Goal: Task Accomplishment & Management: Use online tool/utility

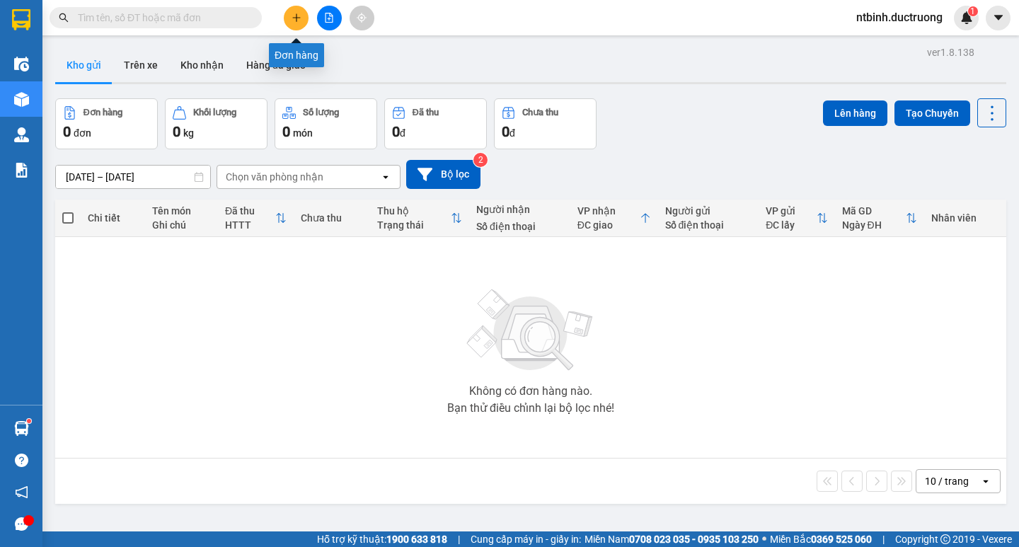
click at [296, 21] on icon "plus" at bounding box center [296, 17] width 1 height 8
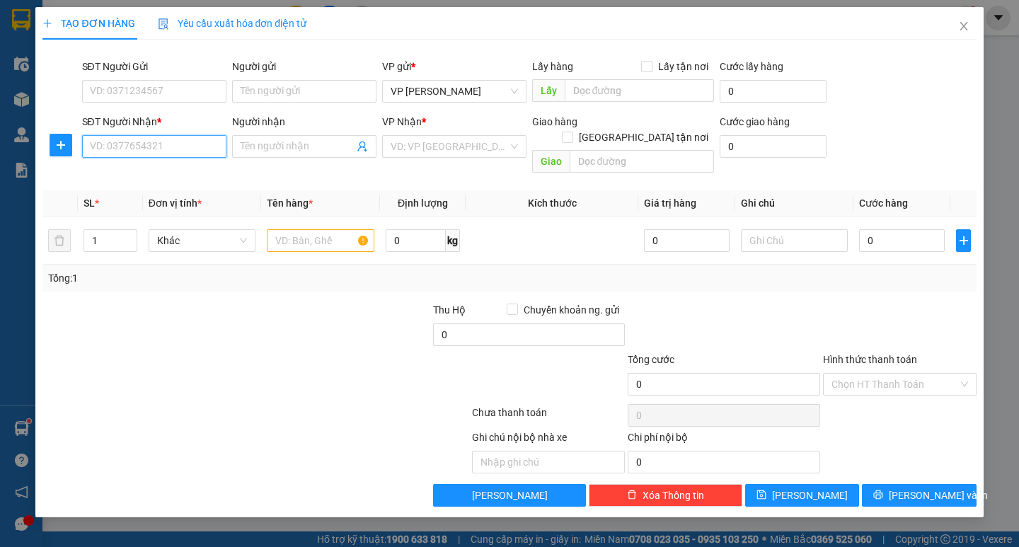
click at [195, 147] on input "SĐT Người Nhận *" at bounding box center [154, 146] width 144 height 23
click at [162, 175] on div "0393137362" at bounding box center [154, 175] width 127 height 16
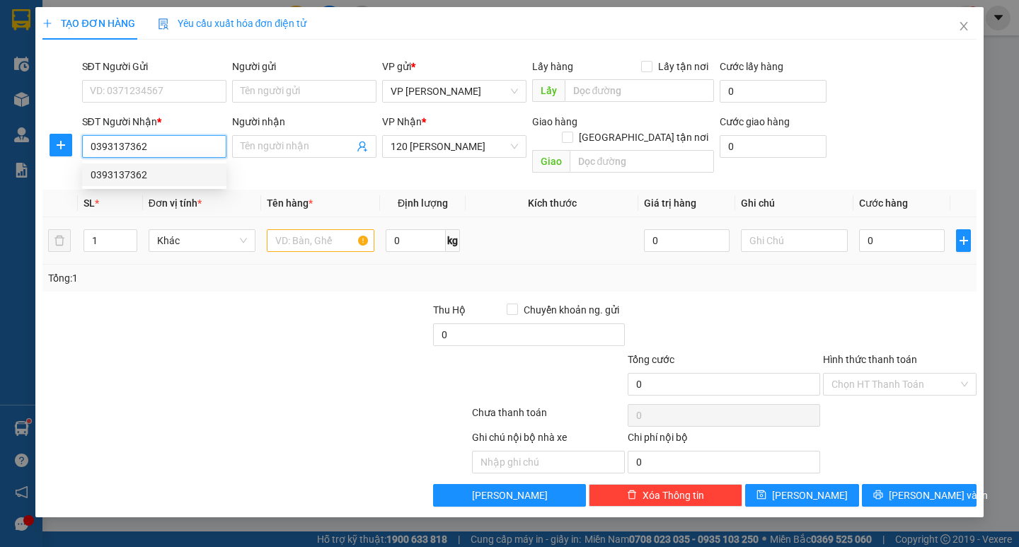
type input "0393137362"
click at [325, 246] on td at bounding box center [320, 240] width 118 height 47
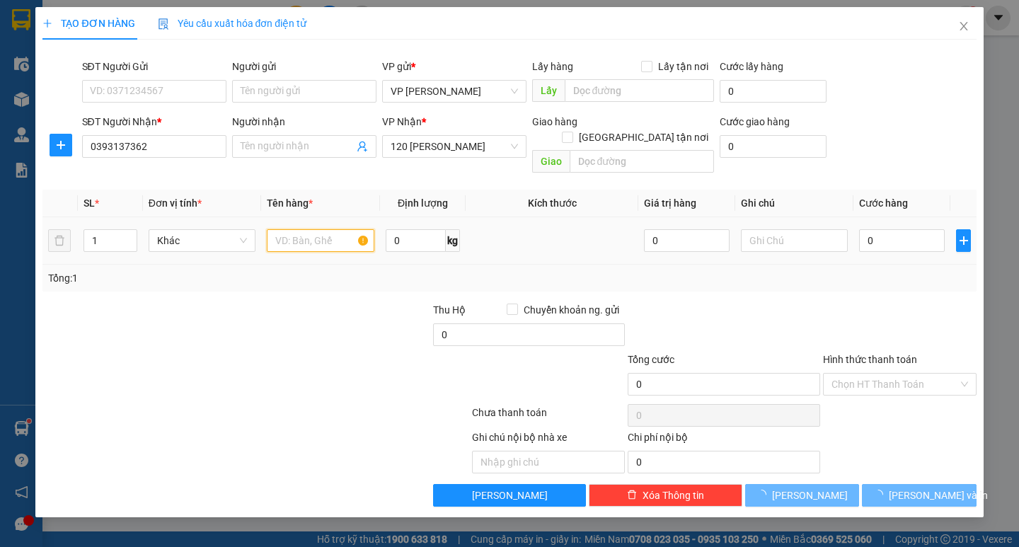
click at [325, 231] on input "text" at bounding box center [320, 240] width 107 height 23
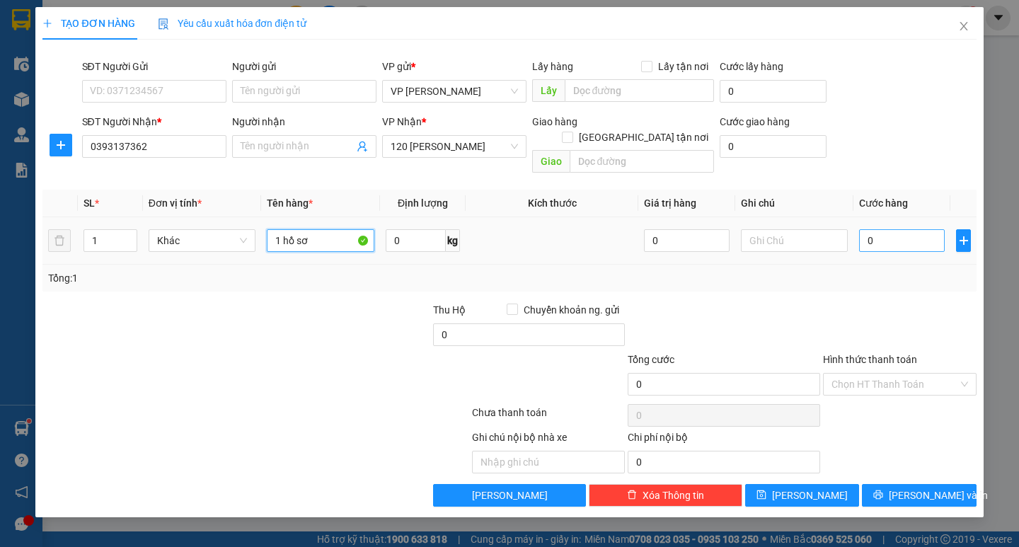
type input "1 hồ sơ"
click at [875, 229] on input "0" at bounding box center [902, 240] width 86 height 23
click at [867, 229] on input "0" at bounding box center [902, 240] width 86 height 23
type input "30"
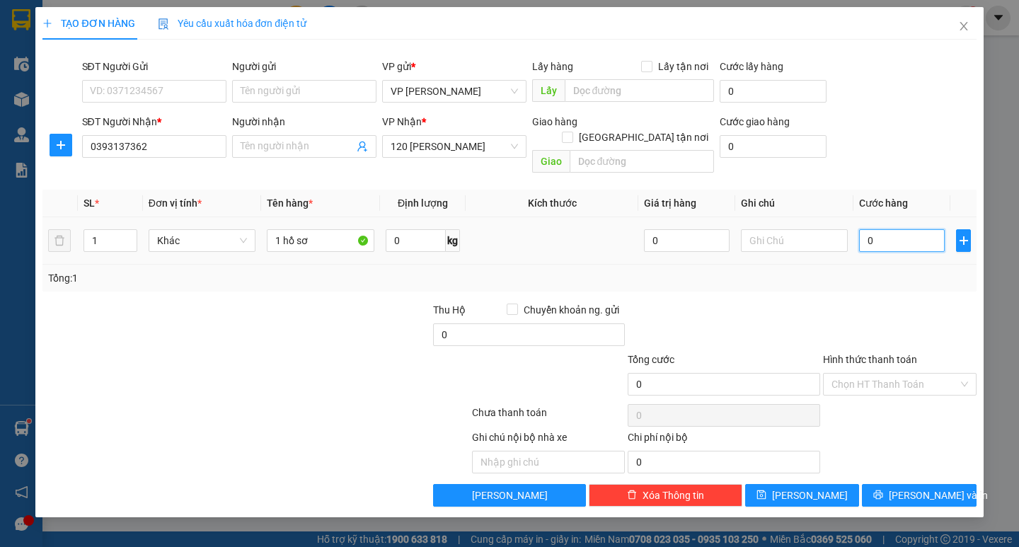
type input "30"
click at [863, 302] on div at bounding box center [899, 327] width 156 height 50
type input "30.000"
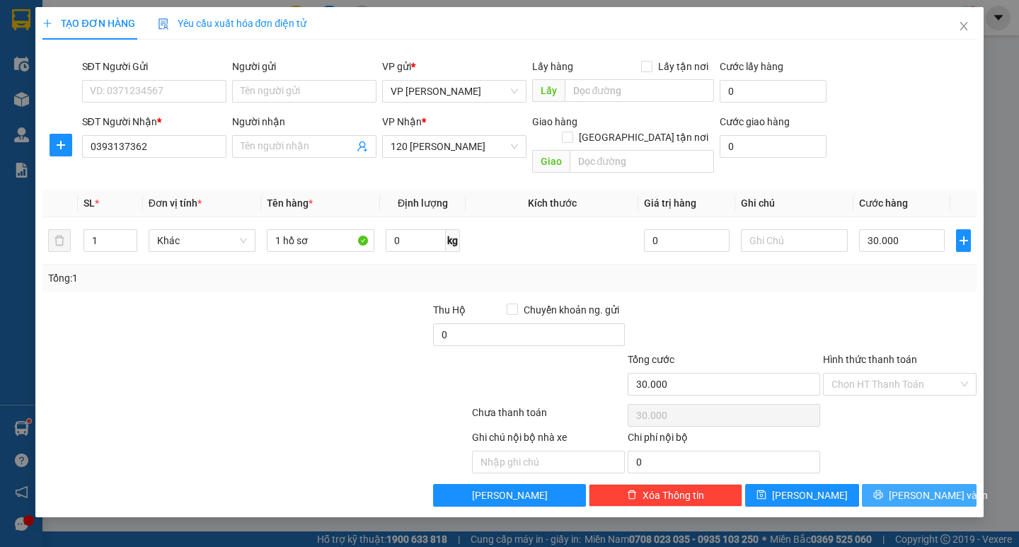
click at [883, 490] on icon "printer" at bounding box center [878, 494] width 9 height 9
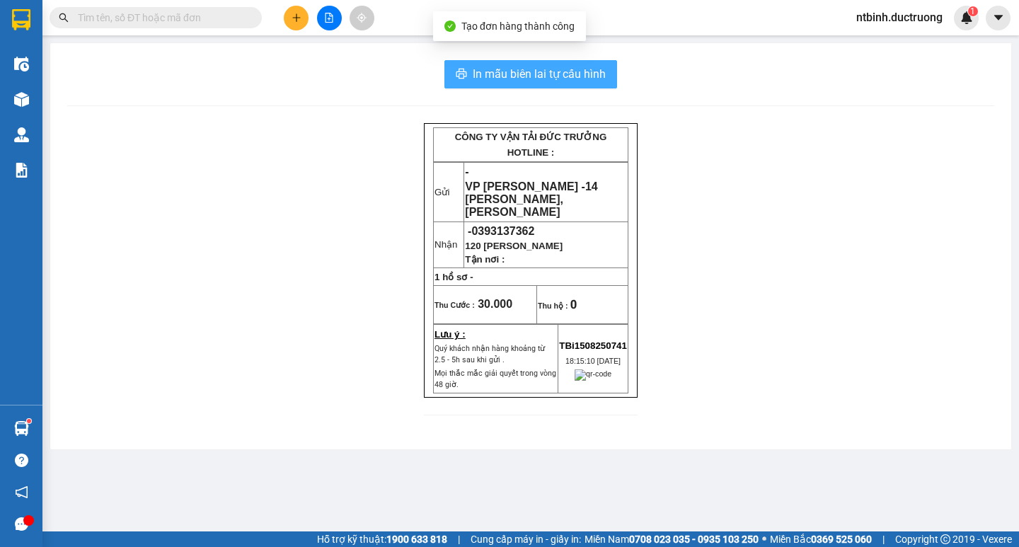
click at [535, 64] on button "In mẫu biên lai tự cấu hình" at bounding box center [530, 74] width 173 height 28
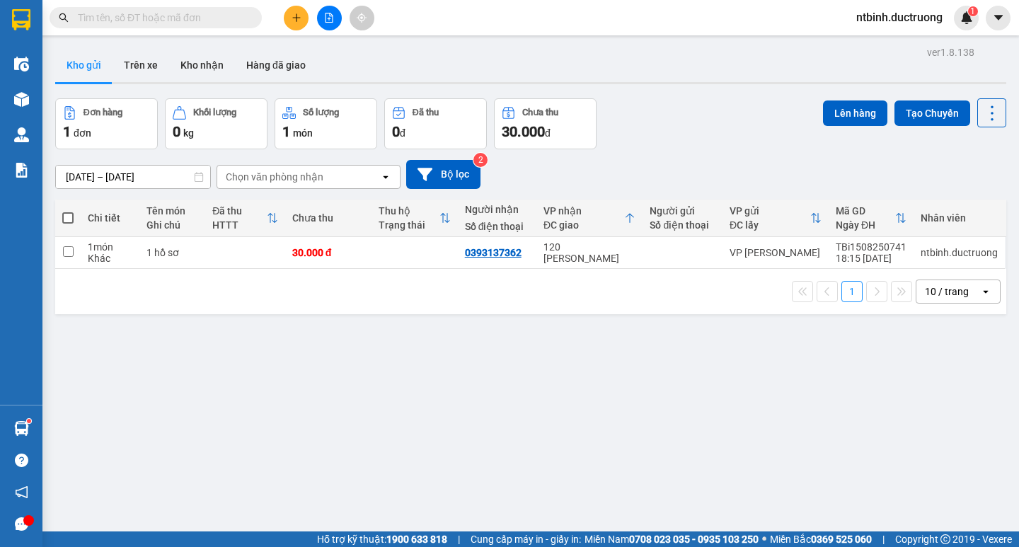
click at [299, 24] on button at bounding box center [296, 18] width 25 height 25
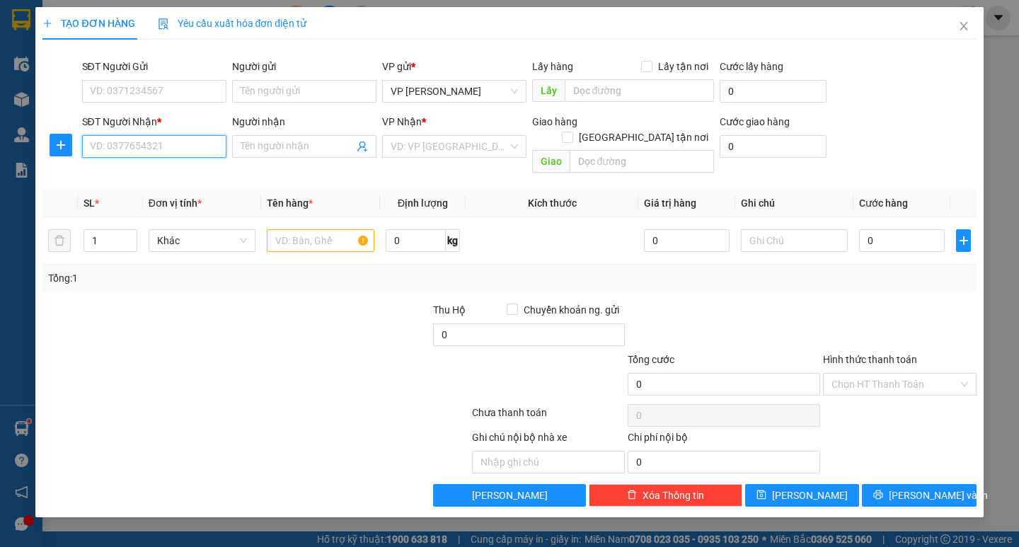
click at [134, 149] on input "SĐT Người Nhận *" at bounding box center [154, 146] width 144 height 23
click at [146, 168] on div "0982959707" at bounding box center [154, 175] width 127 height 16
type input "0982959707"
click at [321, 232] on input "text" at bounding box center [320, 240] width 107 height 23
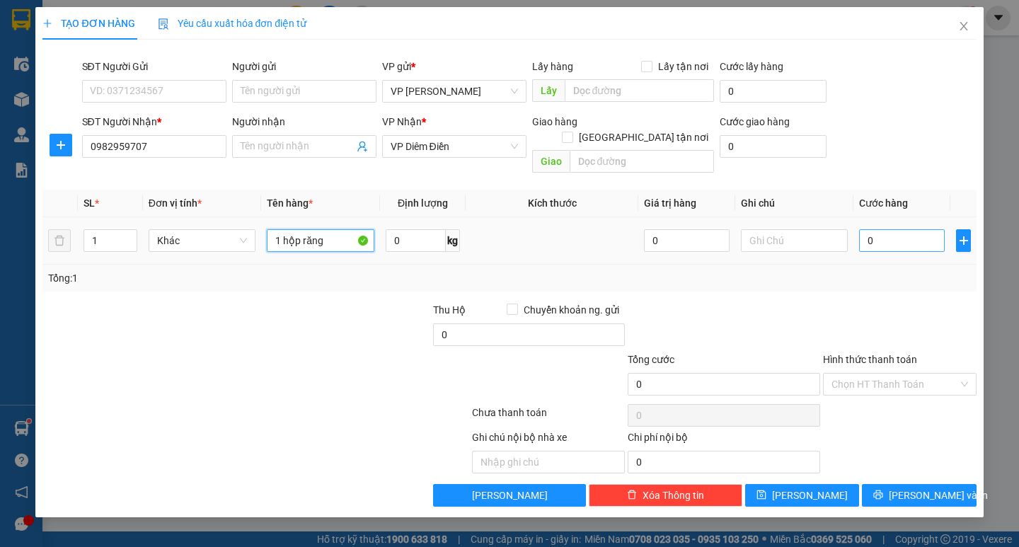
type input "1 hộp răng"
click at [876, 229] on input "0" at bounding box center [902, 240] width 86 height 23
click at [860, 229] on input "0" at bounding box center [902, 240] width 86 height 23
type input "30"
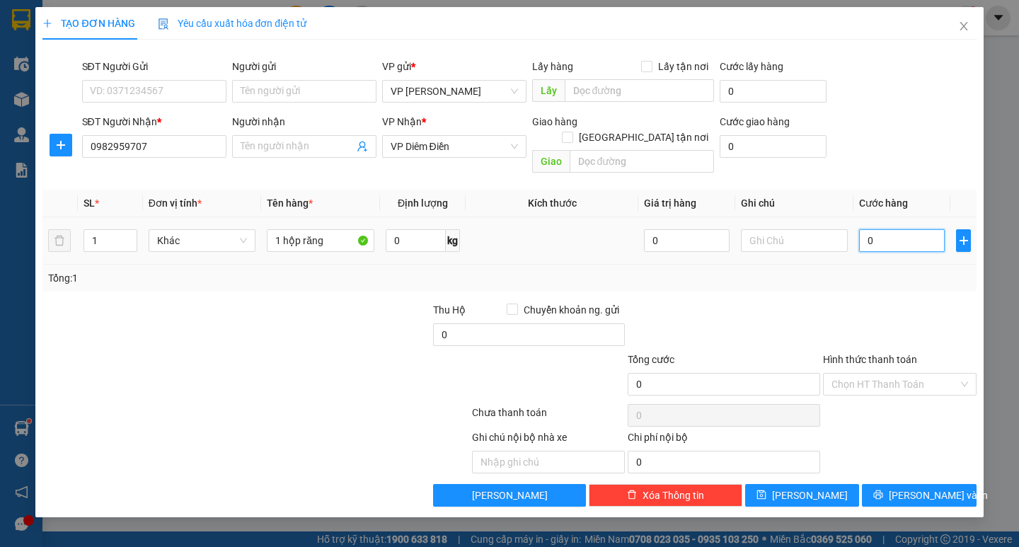
type input "30"
click at [871, 270] on div "Tổng: 1" at bounding box center [509, 278] width 922 height 16
type input "30.000"
click at [904, 374] on input "Hình thức thanh toán" at bounding box center [894, 384] width 127 height 21
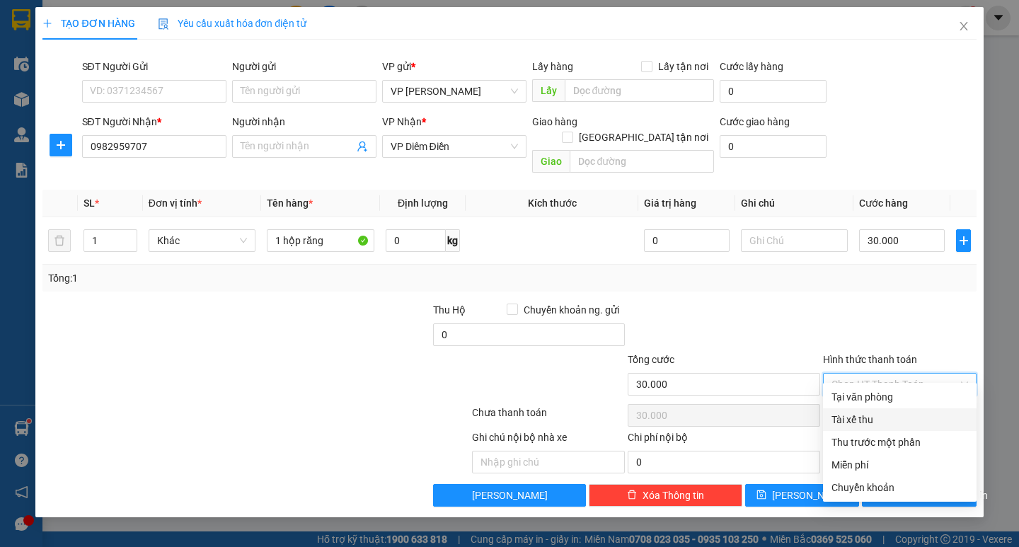
click at [890, 408] on div "Tại văn phòng Tài xế thu Thu trước một phần Miễn phí Chuyển khoản" at bounding box center [900, 442] width 154 height 113
click at [900, 374] on input "Hình thức thanh toán" at bounding box center [894, 384] width 127 height 21
click at [884, 396] on div "Tại văn phòng" at bounding box center [899, 397] width 137 height 16
type input "0"
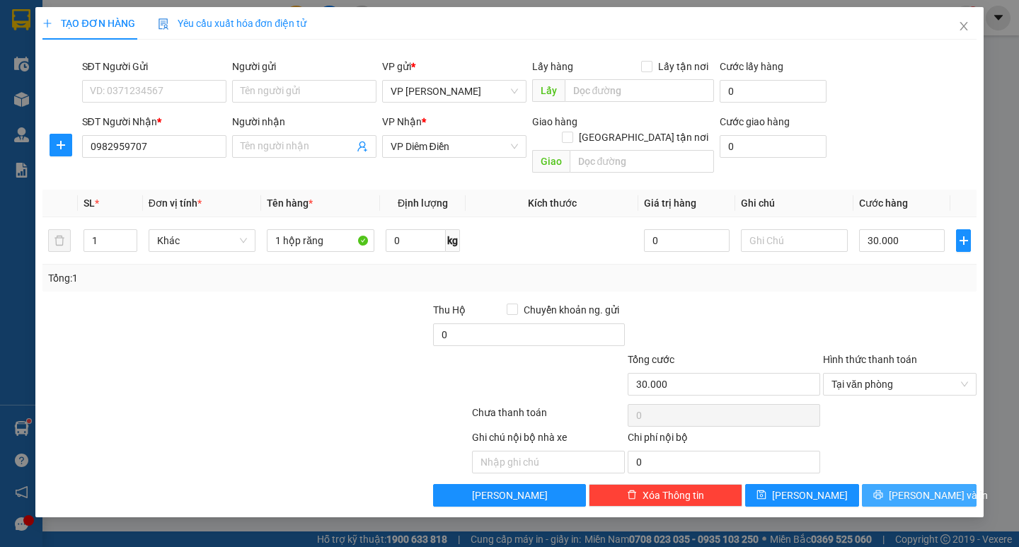
click at [904, 484] on button "[PERSON_NAME] và In" at bounding box center [919, 495] width 114 height 23
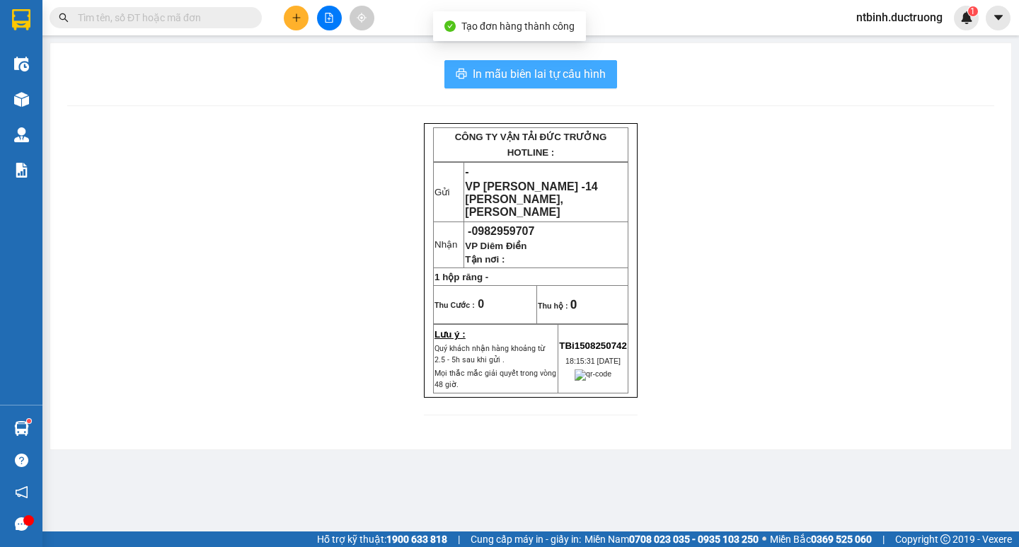
click at [559, 68] on span "In mẫu biên lai tự cấu hình" at bounding box center [539, 74] width 133 height 18
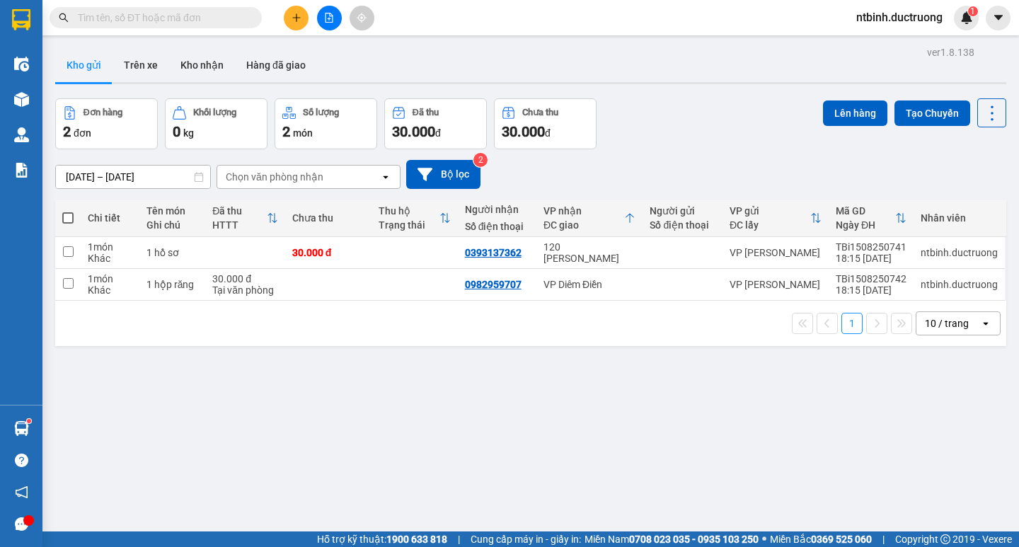
click at [297, 23] on button at bounding box center [296, 18] width 25 height 25
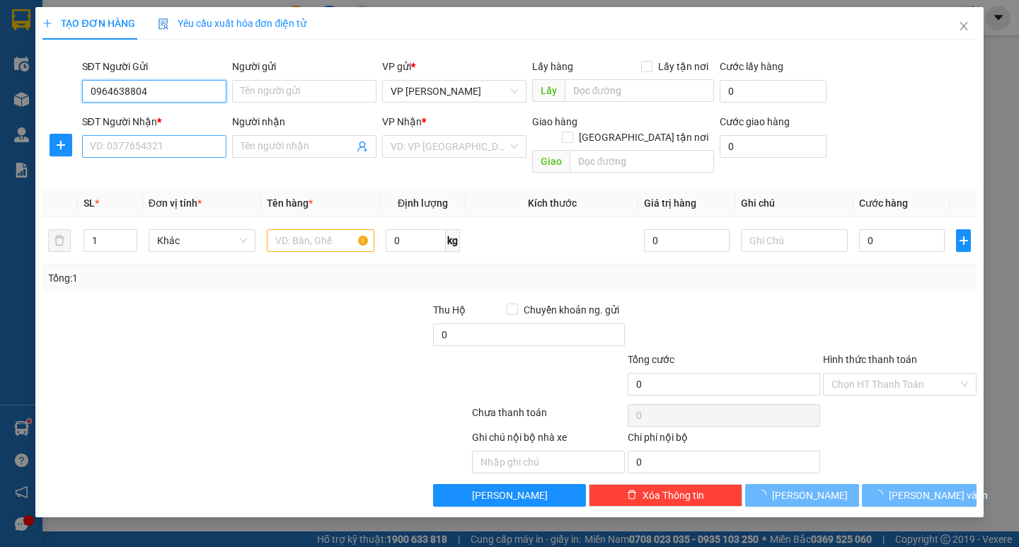
type input "0964638804"
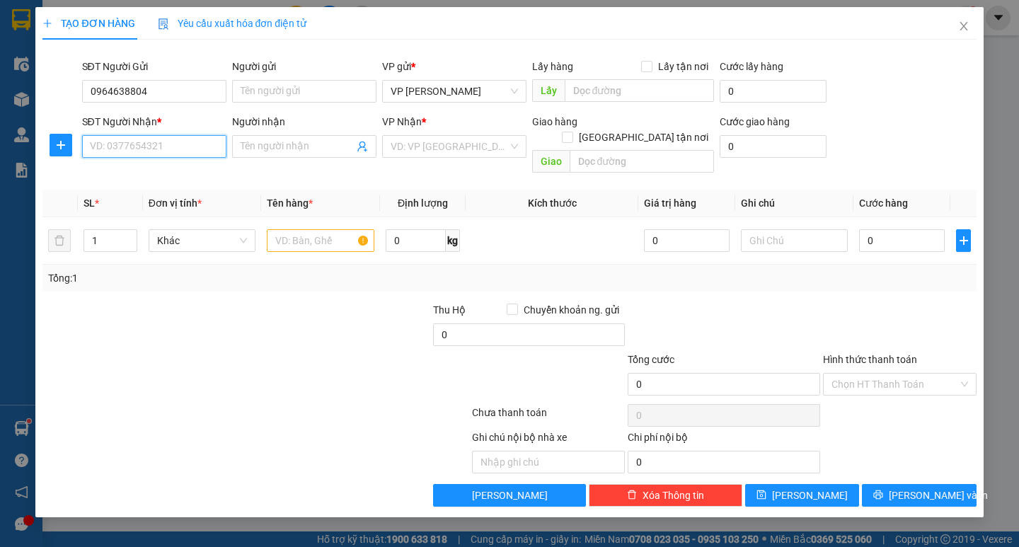
click at [160, 146] on input "SĐT Người Nhận *" at bounding box center [154, 146] width 144 height 23
click at [459, 157] on div "VD: VP [GEOGRAPHIC_DATA]" at bounding box center [454, 146] width 144 height 23
type input "0967548348"
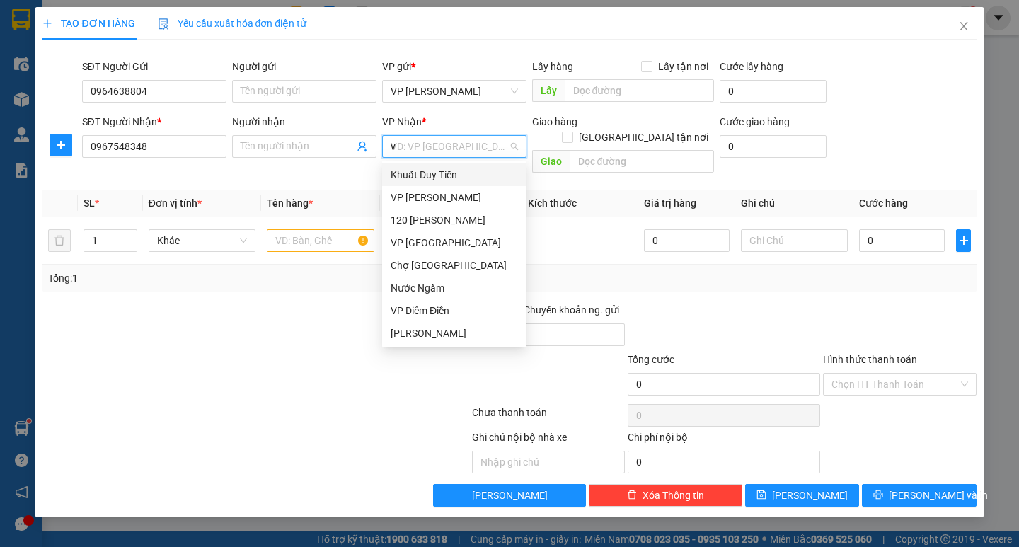
type input "vp"
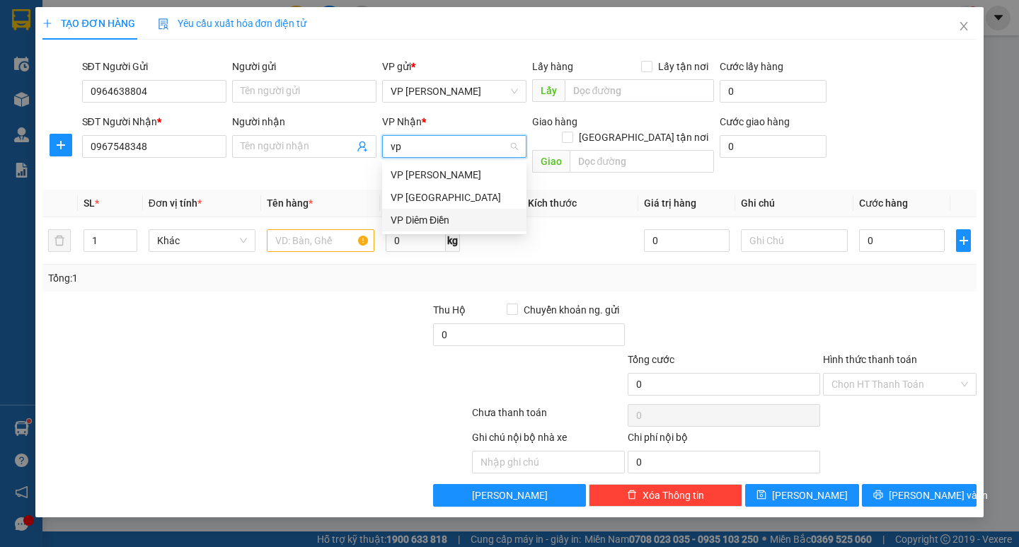
click at [456, 221] on div "VP Diêm Điền" at bounding box center [454, 220] width 127 height 16
click at [333, 233] on input "text" at bounding box center [320, 240] width 107 height 23
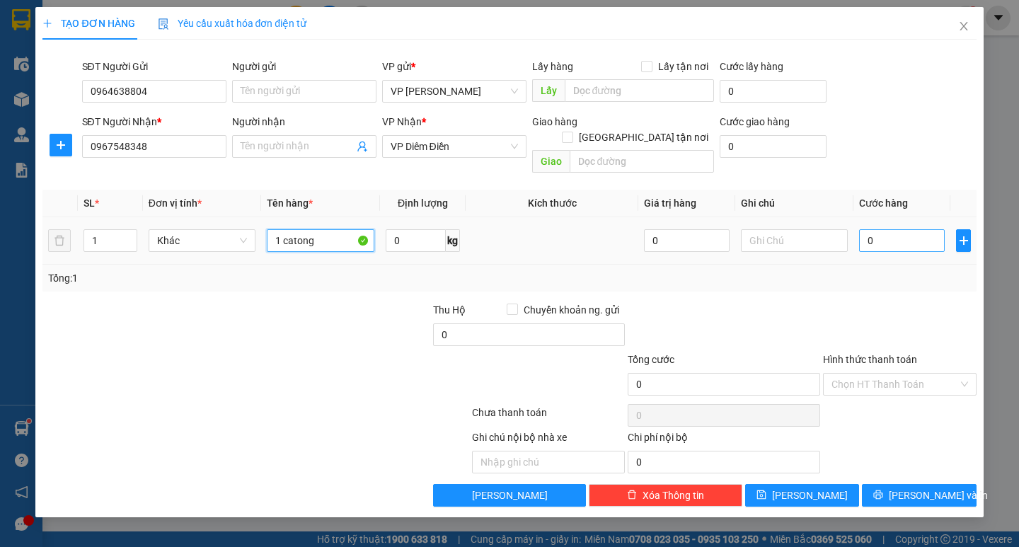
type input "1 catong"
click at [867, 229] on input "0" at bounding box center [902, 240] width 86 height 23
click at [862, 229] on input "0" at bounding box center [902, 240] width 86 height 23
type input "50"
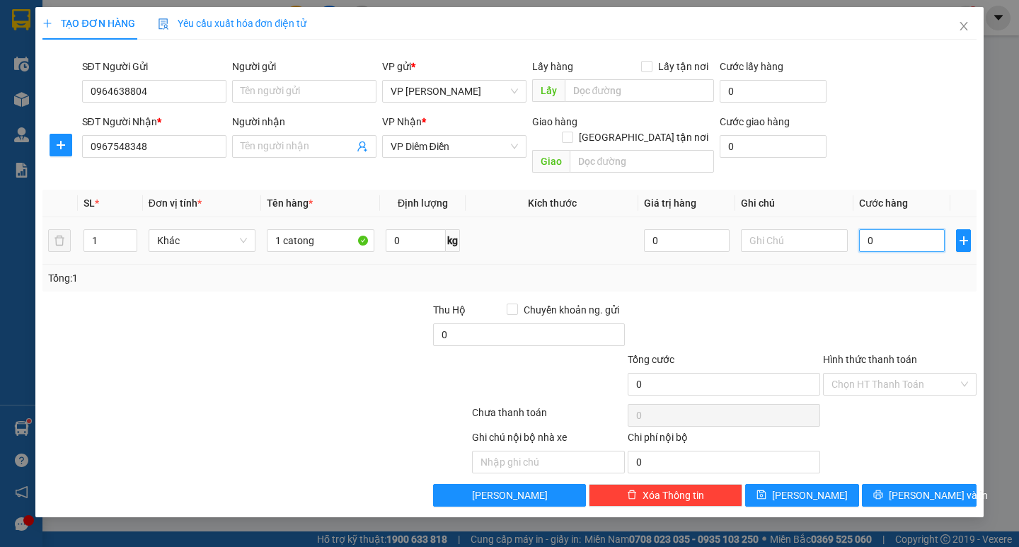
type input "50"
click at [863, 270] on div "Tổng: 1" at bounding box center [509, 278] width 922 height 16
type input "50.000"
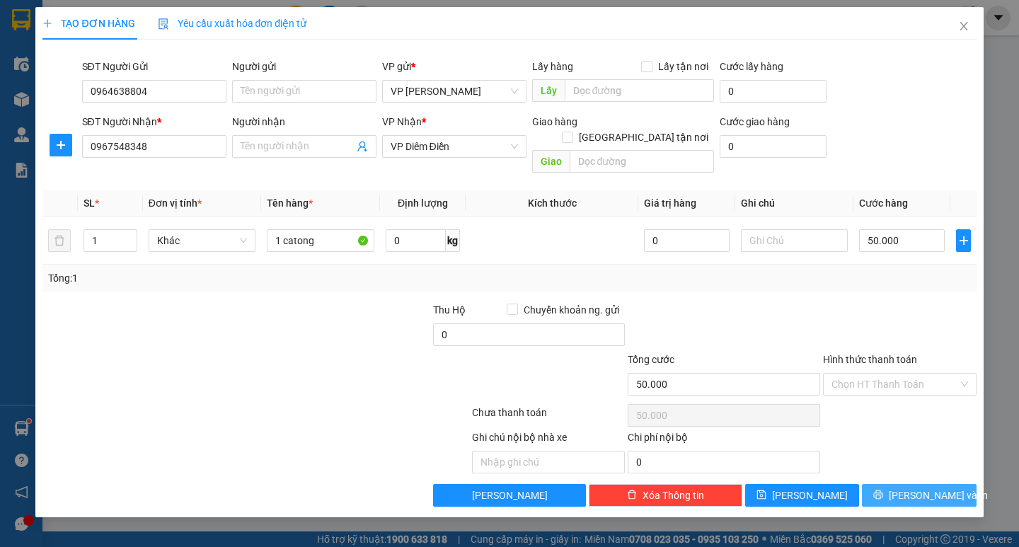
click at [933, 488] on span "[PERSON_NAME] và In" at bounding box center [938, 496] width 99 height 16
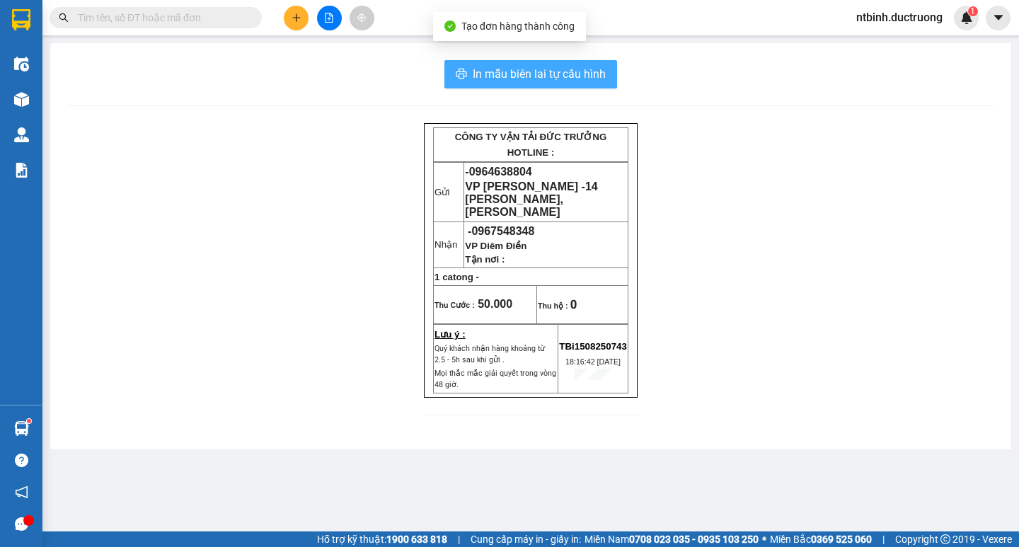
click at [540, 67] on span "In mẫu biên lai tự cấu hình" at bounding box center [539, 74] width 133 height 18
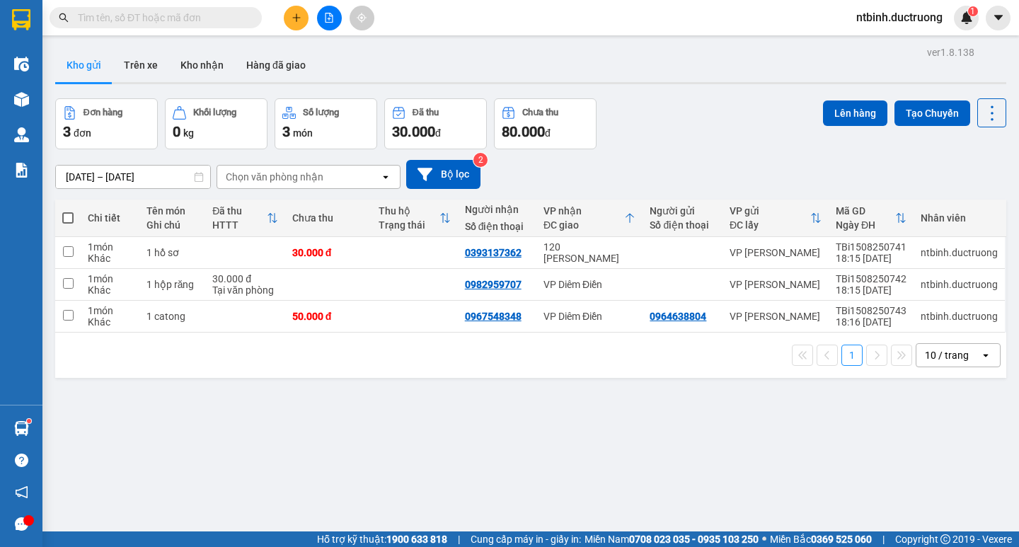
click at [299, 7] on button at bounding box center [296, 18] width 25 height 25
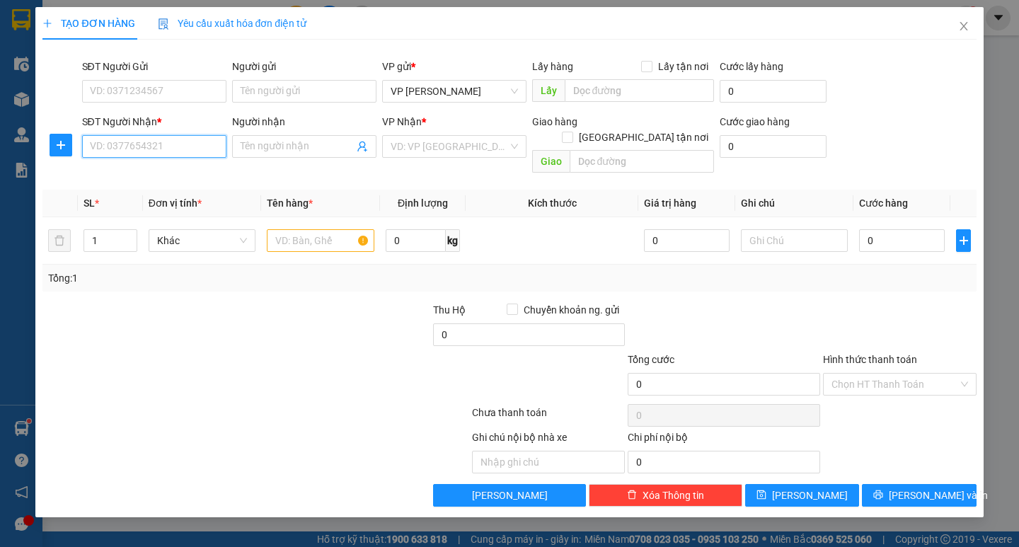
click at [198, 144] on input "SĐT Người Nhận *" at bounding box center [154, 146] width 144 height 23
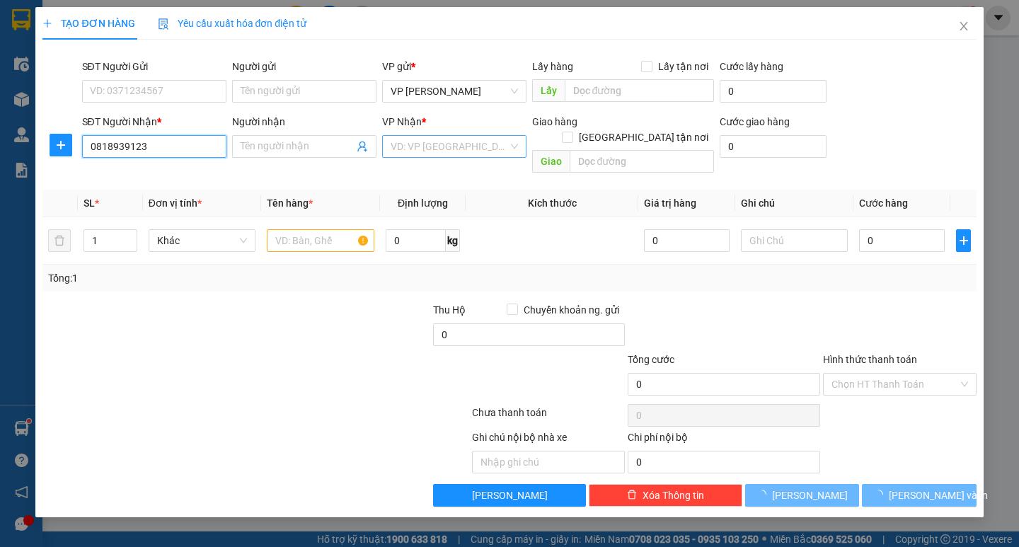
type input "0818939123"
click at [425, 150] on input "search" at bounding box center [449, 146] width 117 height 21
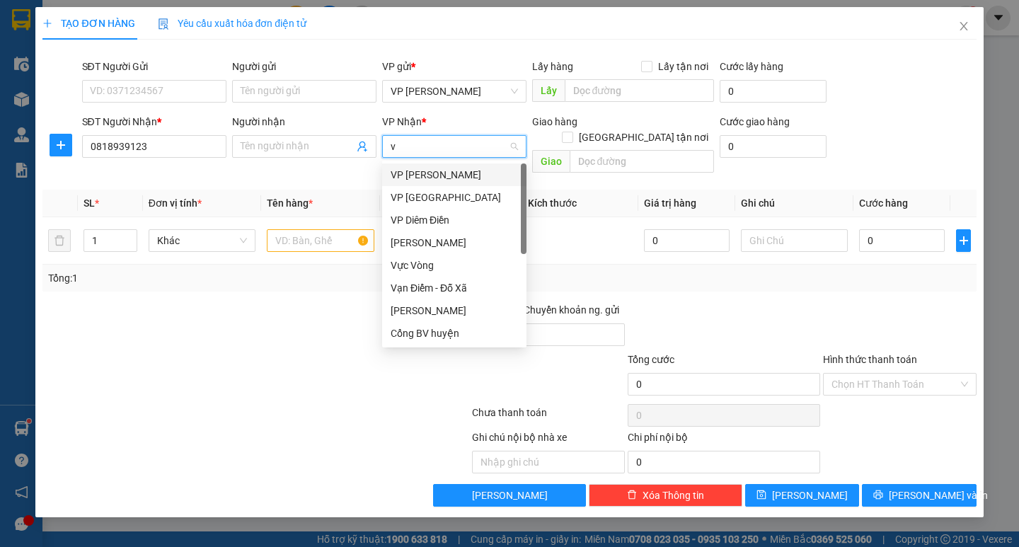
type input "vp"
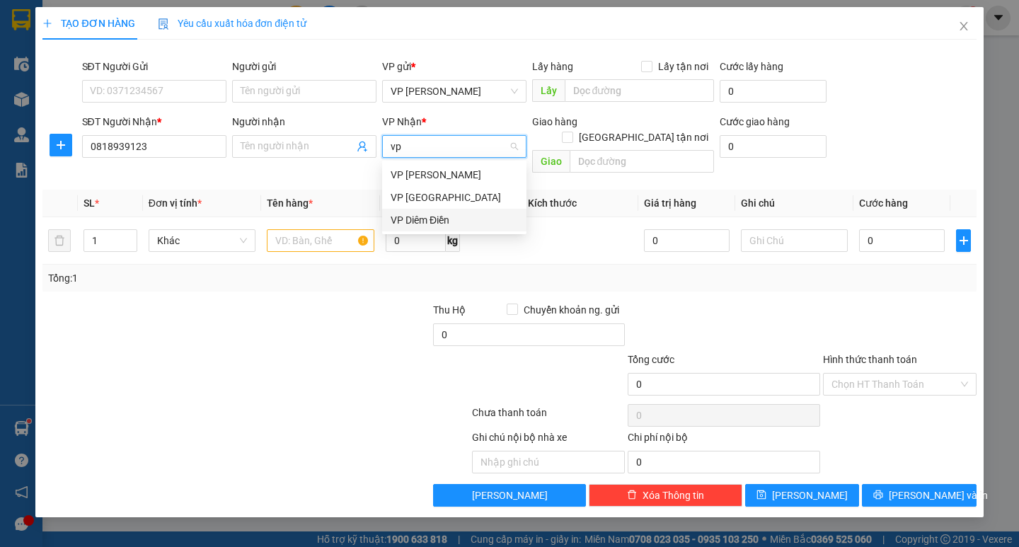
click at [444, 219] on div "VP Diêm Điền" at bounding box center [454, 220] width 127 height 16
click at [321, 229] on input "text" at bounding box center [320, 240] width 107 height 23
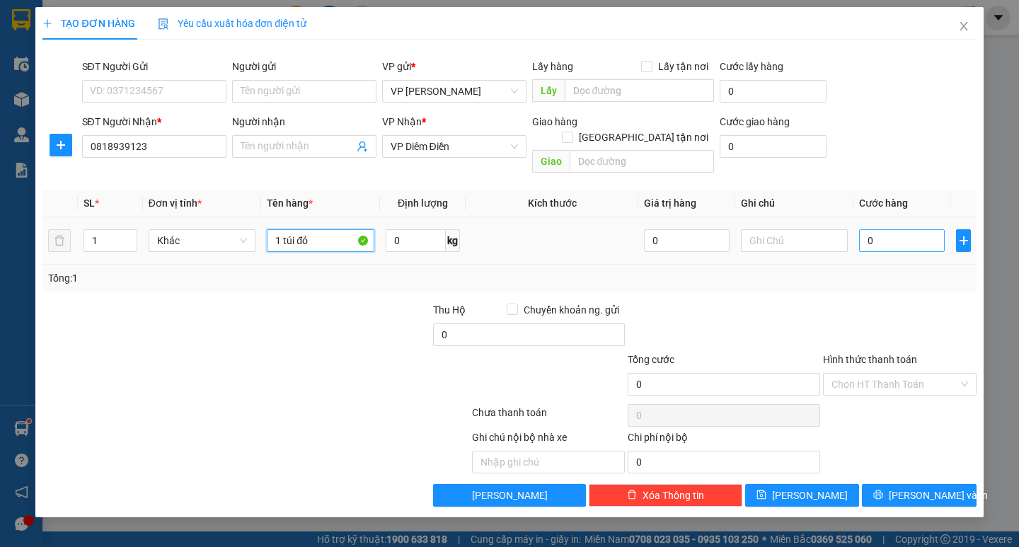
type input "1 túi đỏ"
drag, startPoint x: 923, startPoint y: 223, endPoint x: 877, endPoint y: 231, distance: 47.3
click at [923, 229] on input "0" at bounding box center [902, 240] width 86 height 23
click at [857, 231] on td "0" at bounding box center [901, 240] width 97 height 47
click at [880, 230] on input "0" at bounding box center [902, 240] width 86 height 23
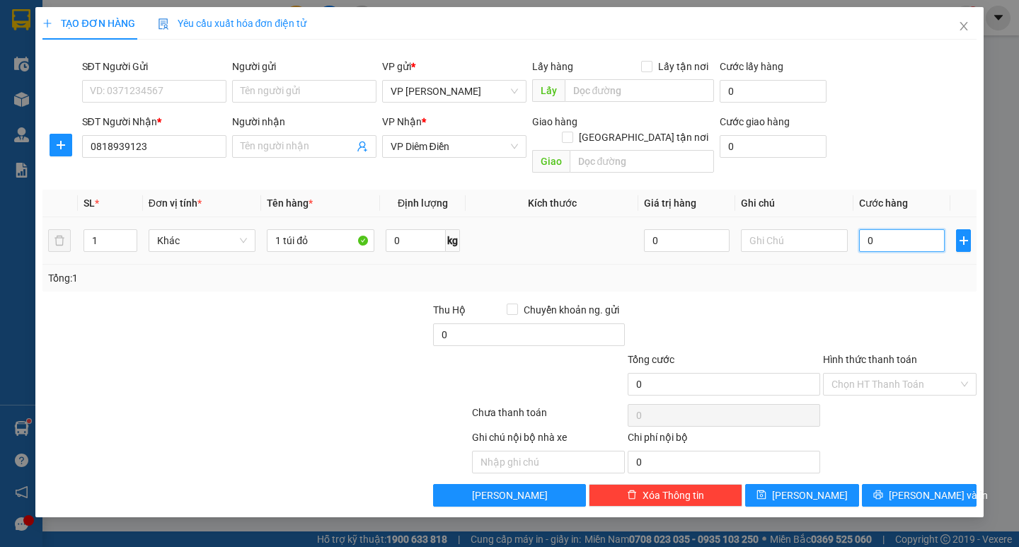
click at [870, 230] on input "0" at bounding box center [902, 240] width 86 height 23
type input "40"
click at [882, 270] on div "Tổng: 1" at bounding box center [509, 278] width 922 height 16
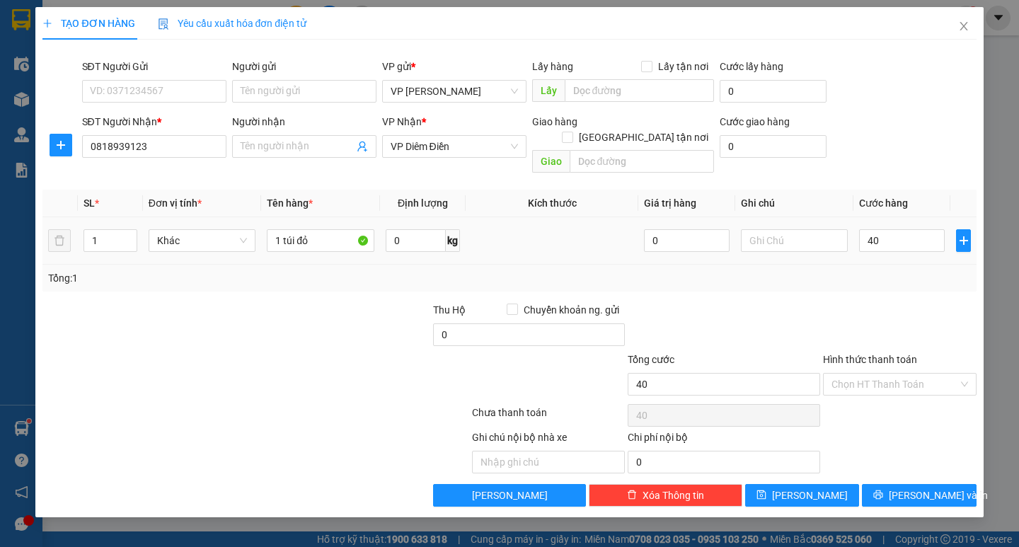
type input "40.000"
click at [896, 374] on input "Hình thức thanh toán" at bounding box center [894, 384] width 127 height 21
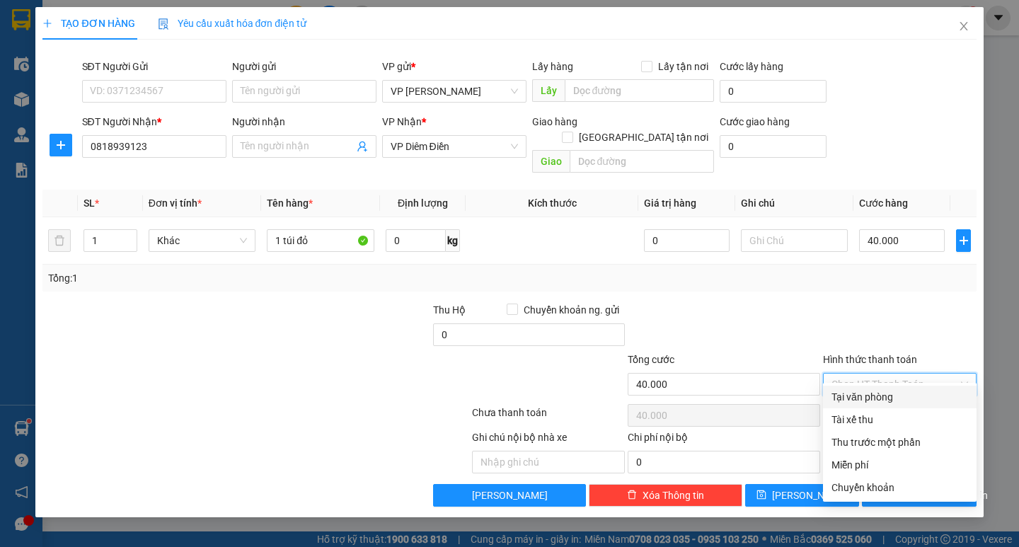
click at [888, 381] on div "Hình thức thanh toán Chọn HT Thanh Toán" at bounding box center [900, 377] width 154 height 50
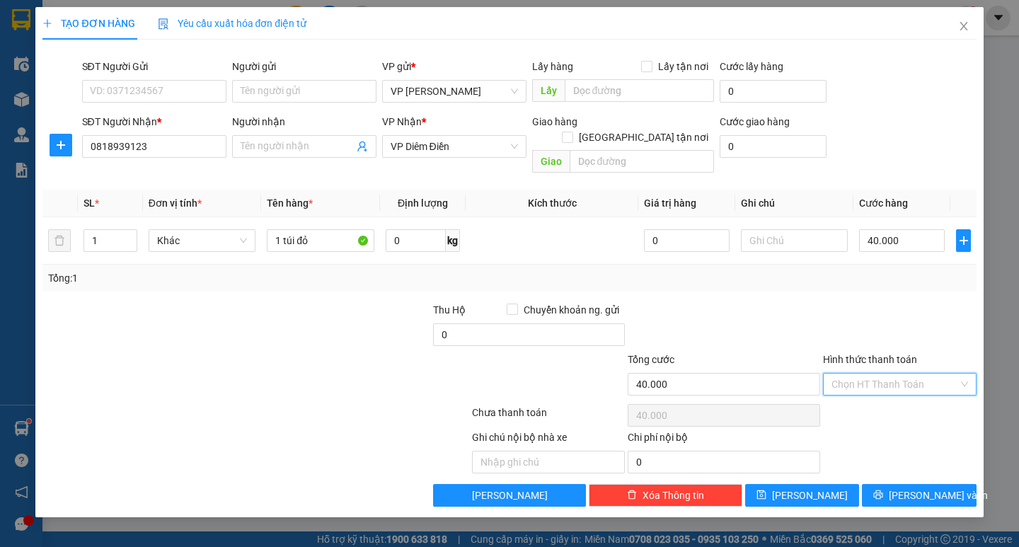
click at [889, 374] on input "Hình thức thanh toán" at bounding box center [894, 384] width 127 height 21
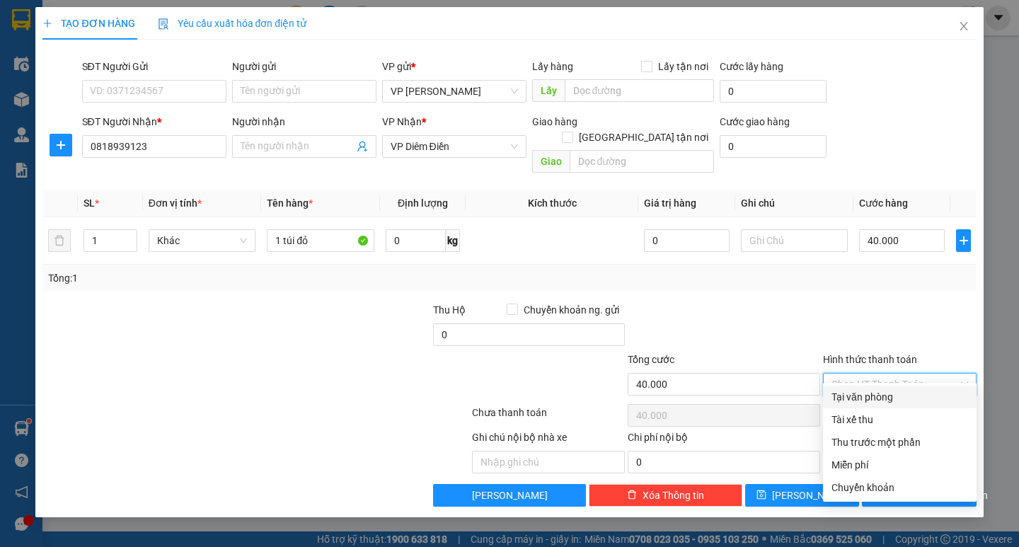
click at [887, 389] on div "Tại văn phòng" at bounding box center [899, 397] width 137 height 16
type input "0"
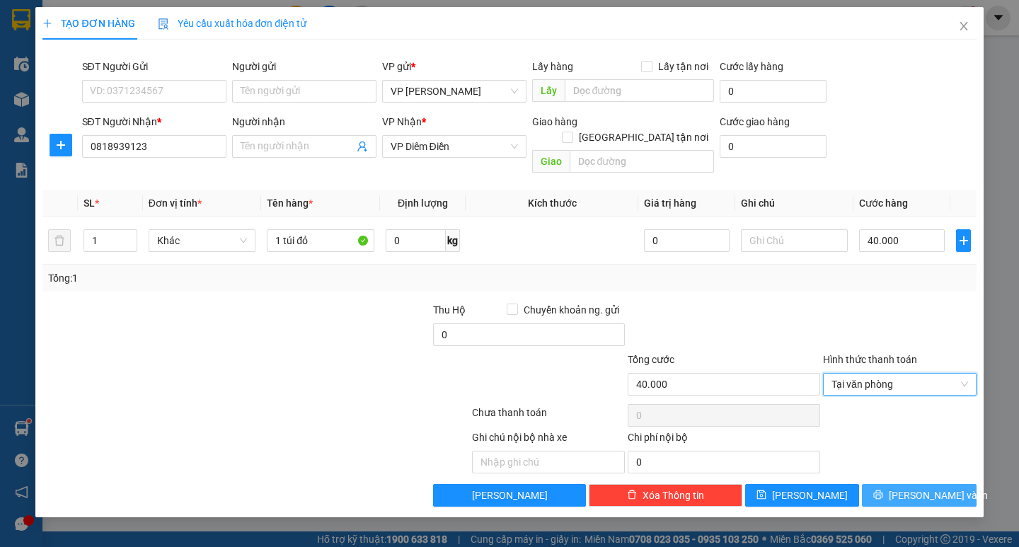
click at [911, 488] on span "[PERSON_NAME] và In" at bounding box center [938, 496] width 99 height 16
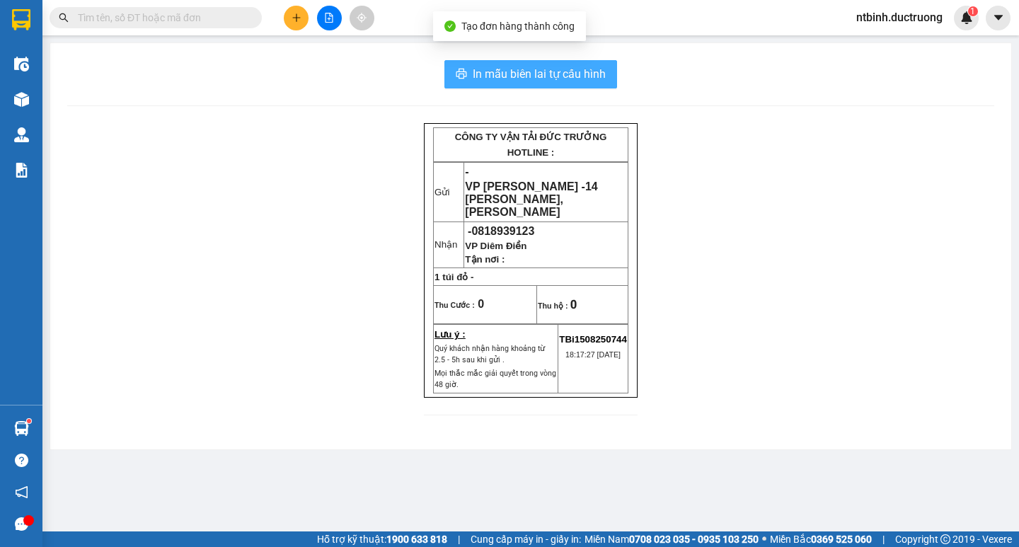
click at [547, 76] on span "In mẫu biên lai tự cấu hình" at bounding box center [539, 74] width 133 height 18
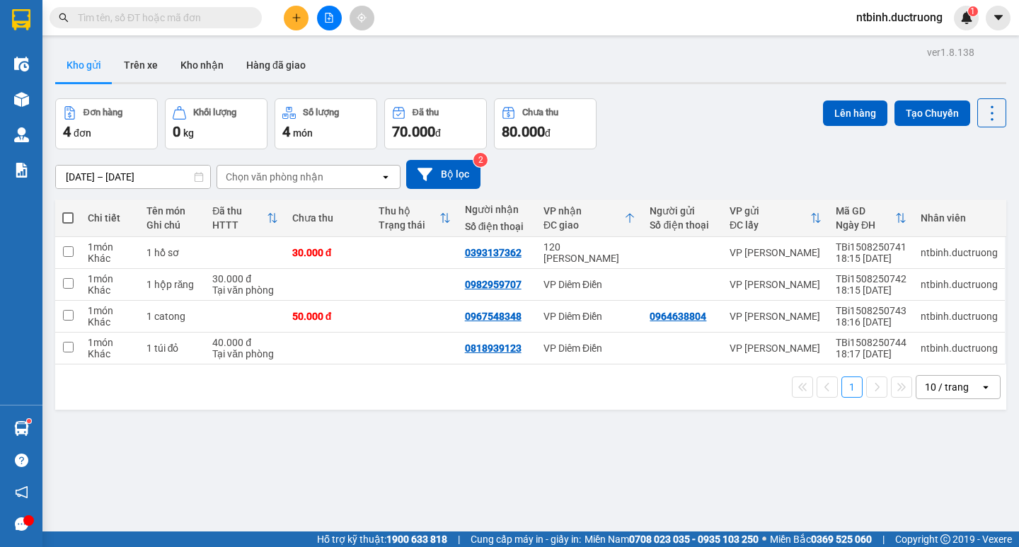
click at [62, 214] on th at bounding box center [67, 219] width 25 height 38
click at [71, 219] on span at bounding box center [67, 217] width 11 height 11
click at [68, 211] on input "checkbox" at bounding box center [68, 211] width 0 height 0
checkbox input "true"
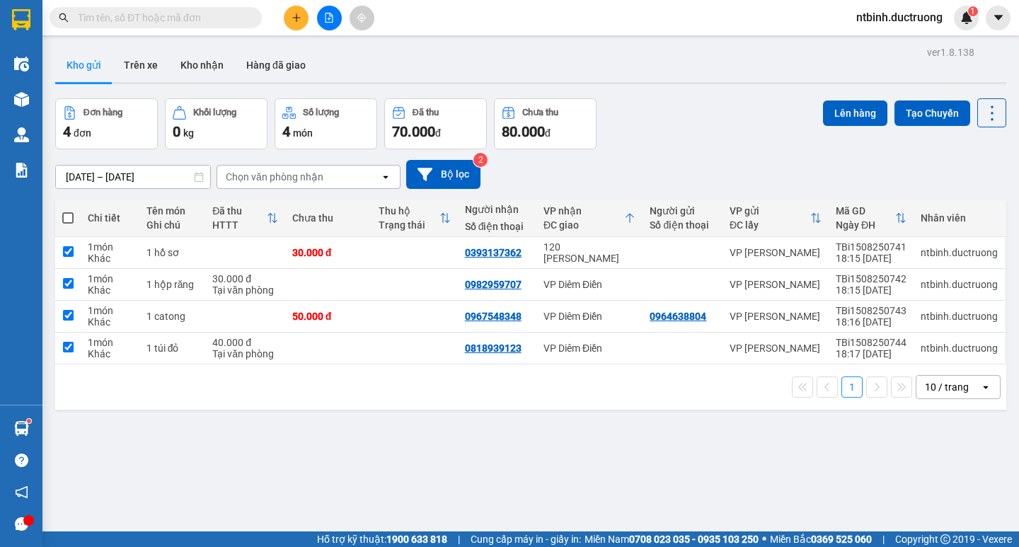
checkbox input "true"
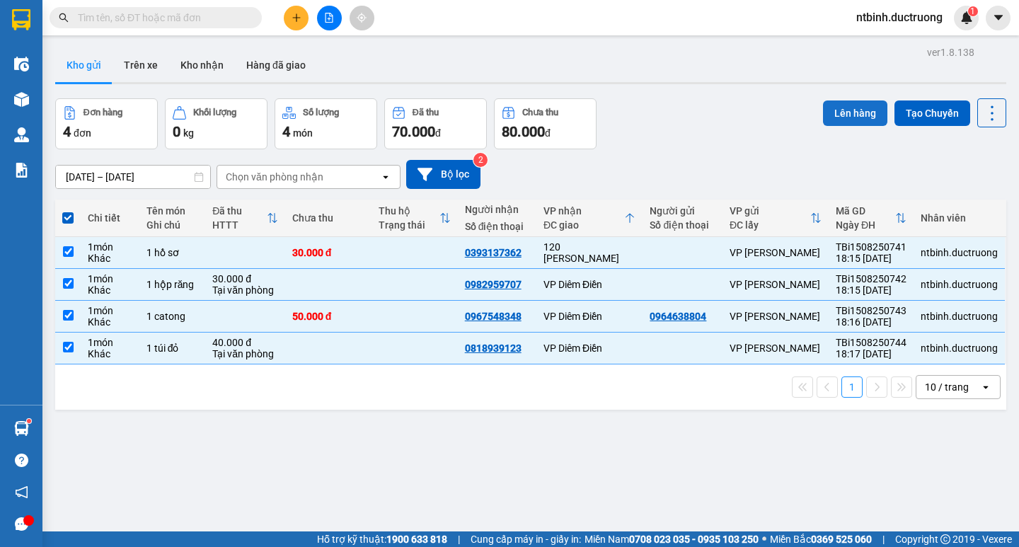
click at [850, 120] on button "Lên hàng" at bounding box center [855, 112] width 64 height 25
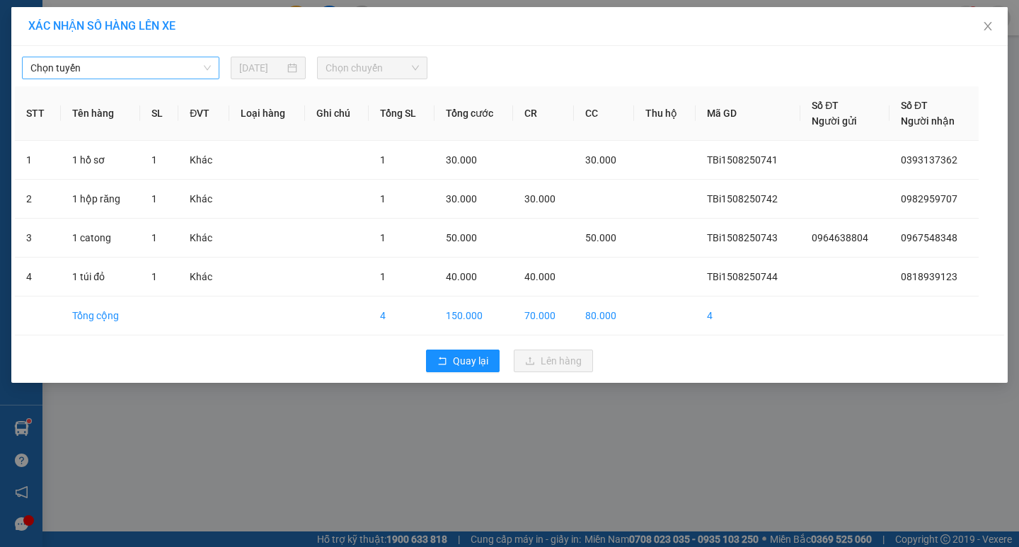
click at [151, 62] on span "Chọn tuyến" at bounding box center [120, 67] width 180 height 21
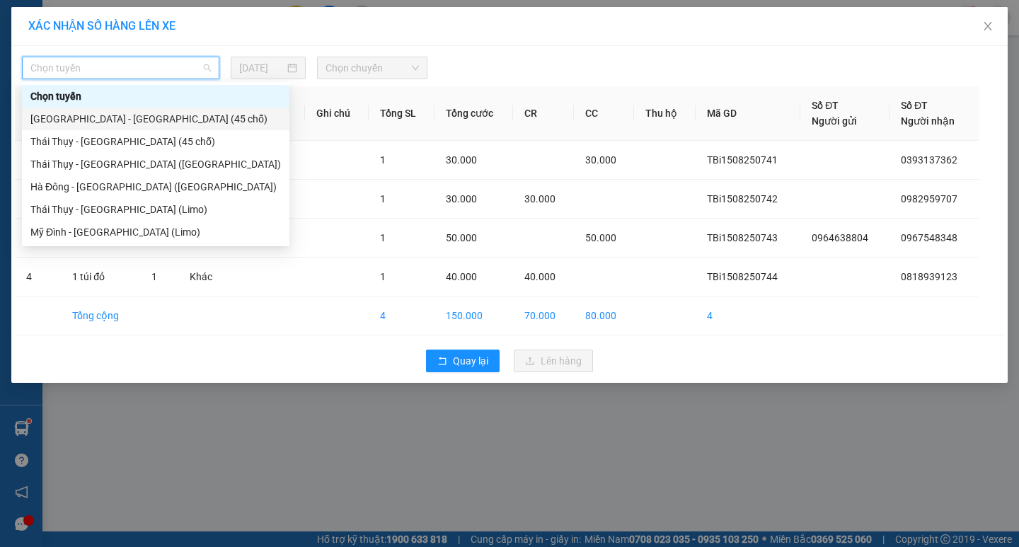
click at [151, 113] on div "[GEOGRAPHIC_DATA] - [GEOGRAPHIC_DATA] (45 chỗ)" at bounding box center [155, 119] width 250 height 16
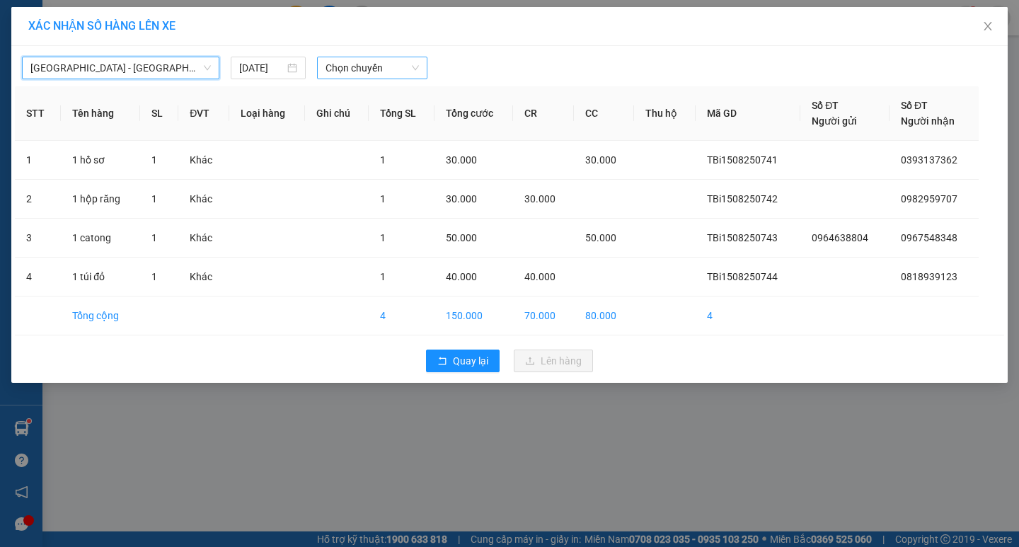
click at [354, 75] on span "Chọn chuyến" at bounding box center [371, 67] width 93 height 21
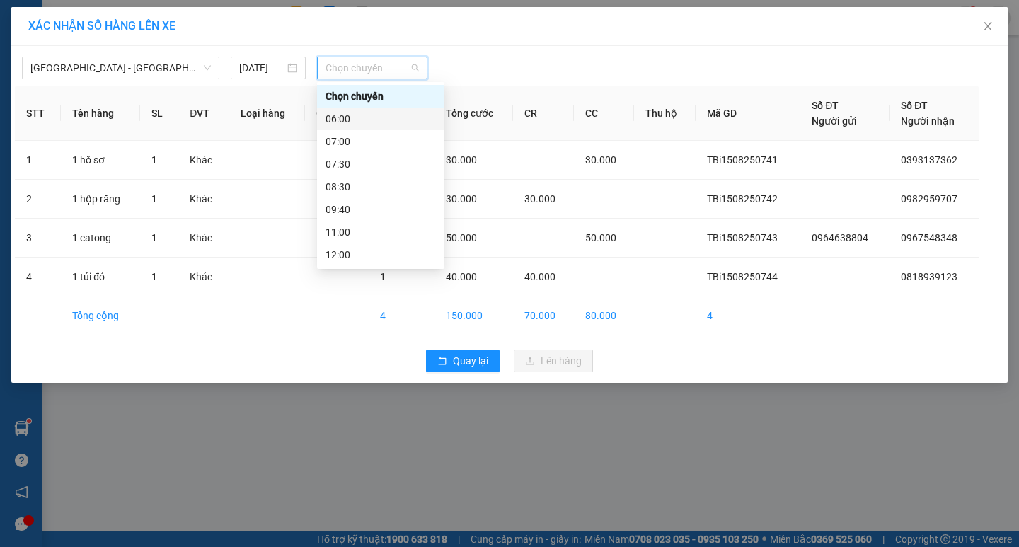
scroll to position [204, 0]
click at [361, 215] on div "18:30" at bounding box center [380, 210] width 110 height 16
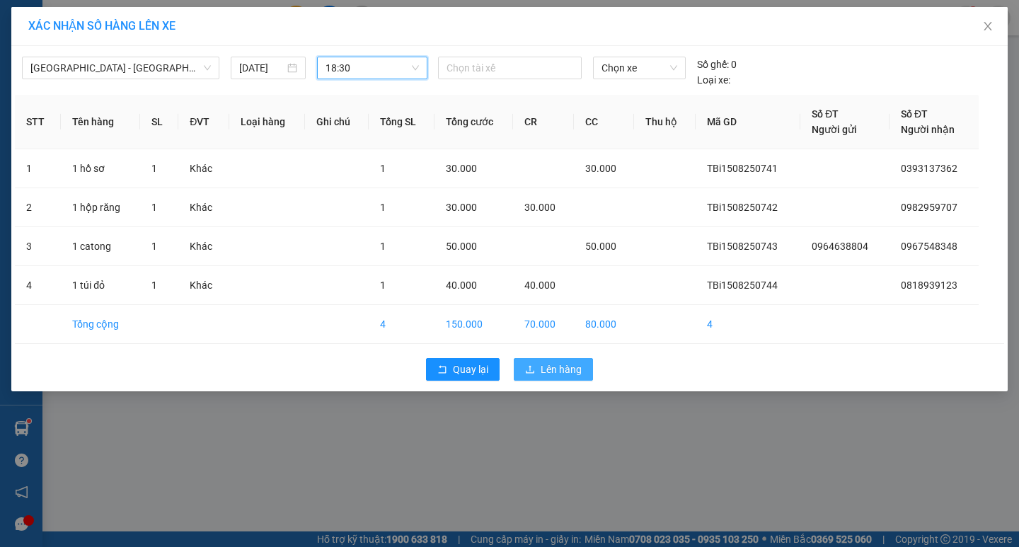
click at [538, 366] on button "Lên hàng" at bounding box center [553, 369] width 79 height 23
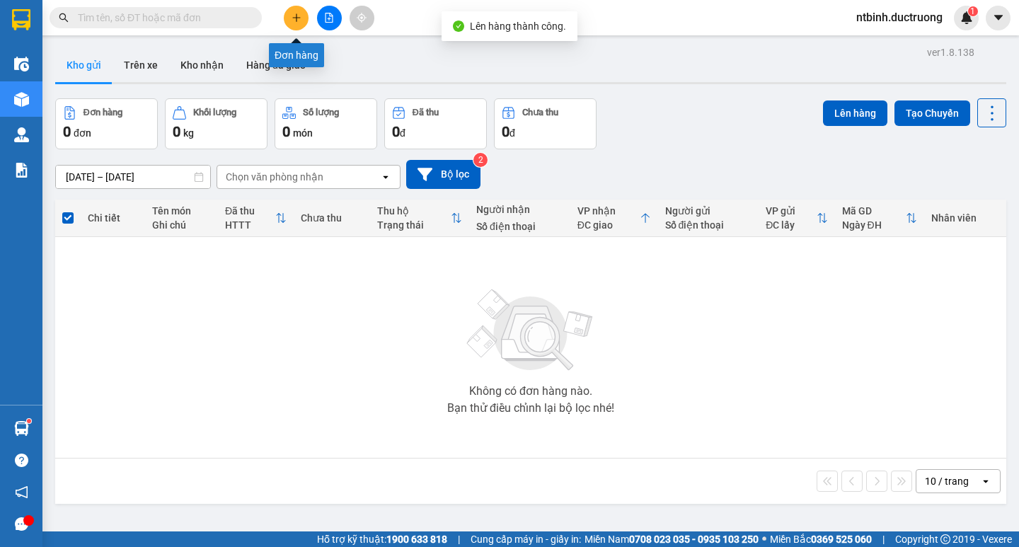
click at [298, 20] on icon "plus" at bounding box center [297, 18] width 10 height 10
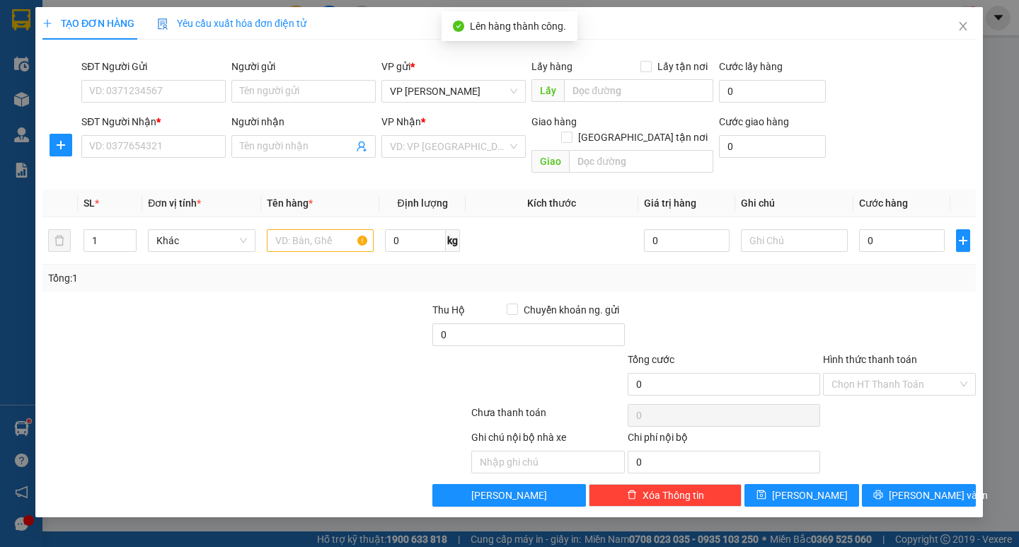
click at [337, 16] on div "TẠO ĐƠN HÀNG Yêu cầu xuất hóa đơn điện tử" at bounding box center [508, 23] width 933 height 33
click at [962, 19] on span "Close" at bounding box center [964, 27] width 40 height 40
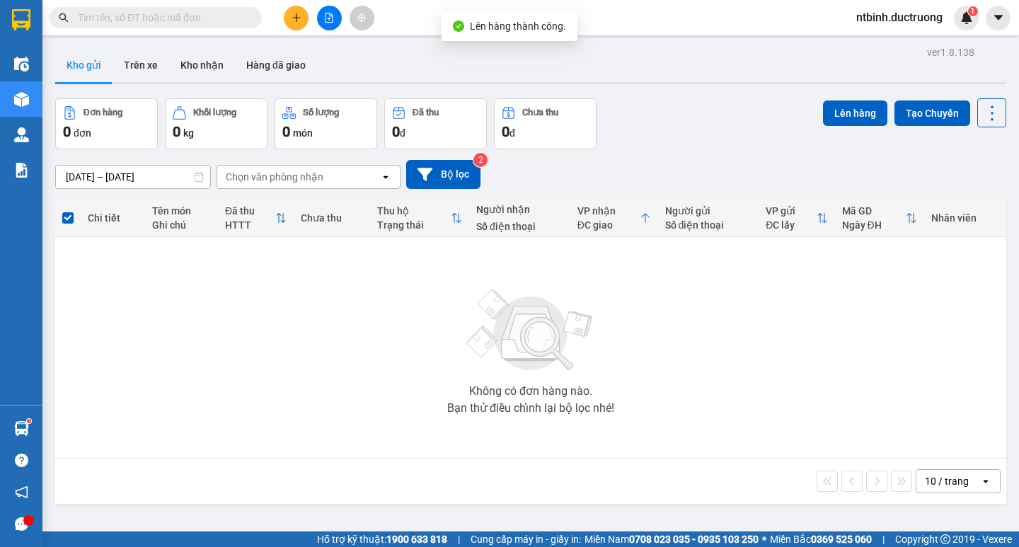
click at [331, 20] on icon "file-add" at bounding box center [329, 18] width 10 height 10
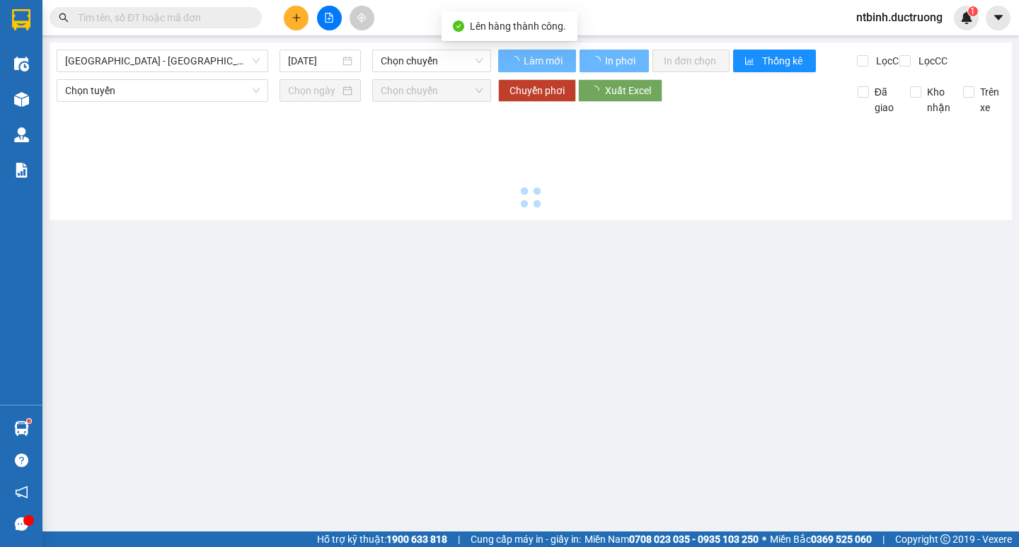
click at [438, 60] on span "Chọn chuyến" at bounding box center [432, 60] width 102 height 21
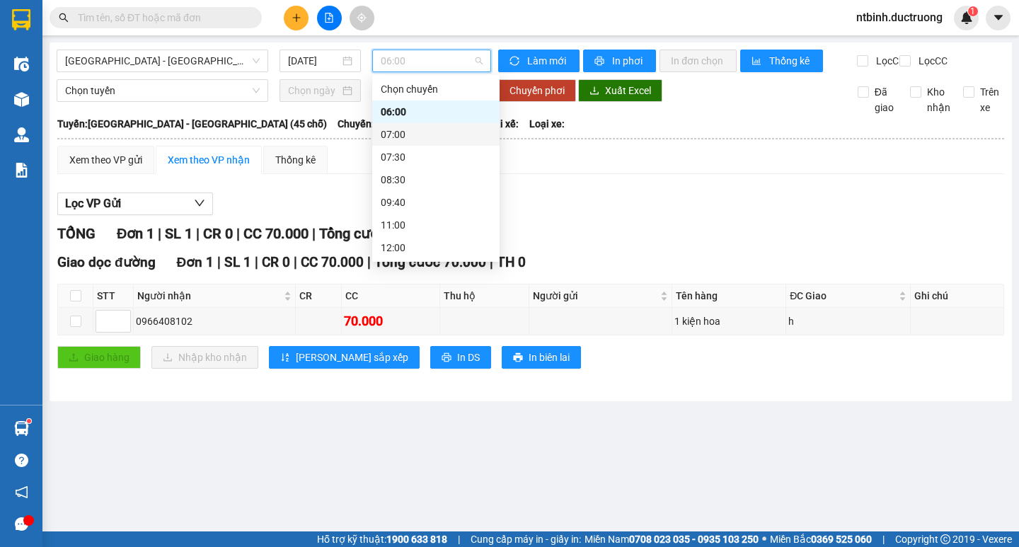
scroll to position [204, 0]
click at [432, 205] on div "18:30" at bounding box center [436, 203] width 110 height 16
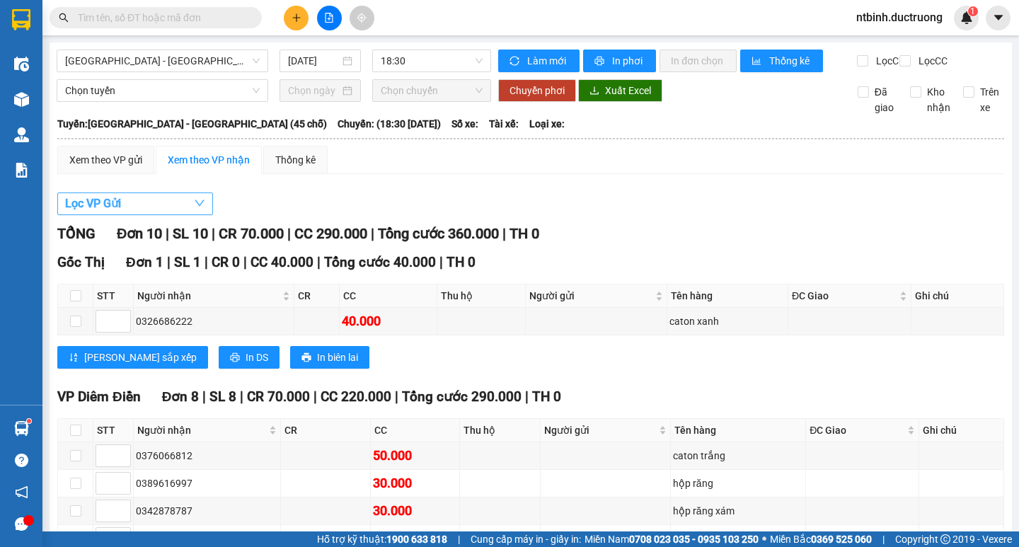
click at [149, 215] on button "Lọc VP Gửi" at bounding box center [135, 203] width 156 height 23
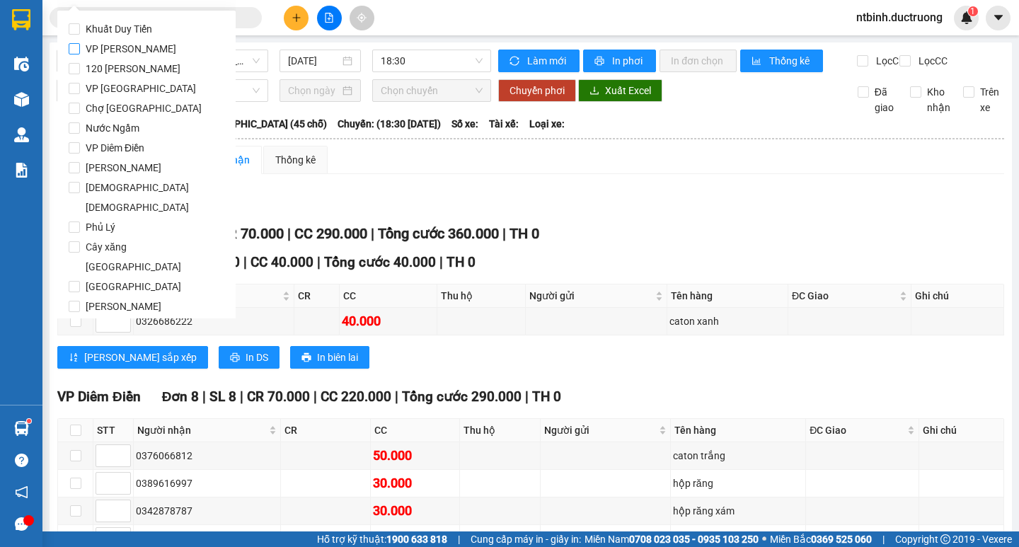
click at [139, 52] on span "VP [PERSON_NAME]" at bounding box center [131, 49] width 102 height 20
click at [80, 52] on input "VP [PERSON_NAME]" at bounding box center [74, 48] width 11 height 11
checkbox input "true"
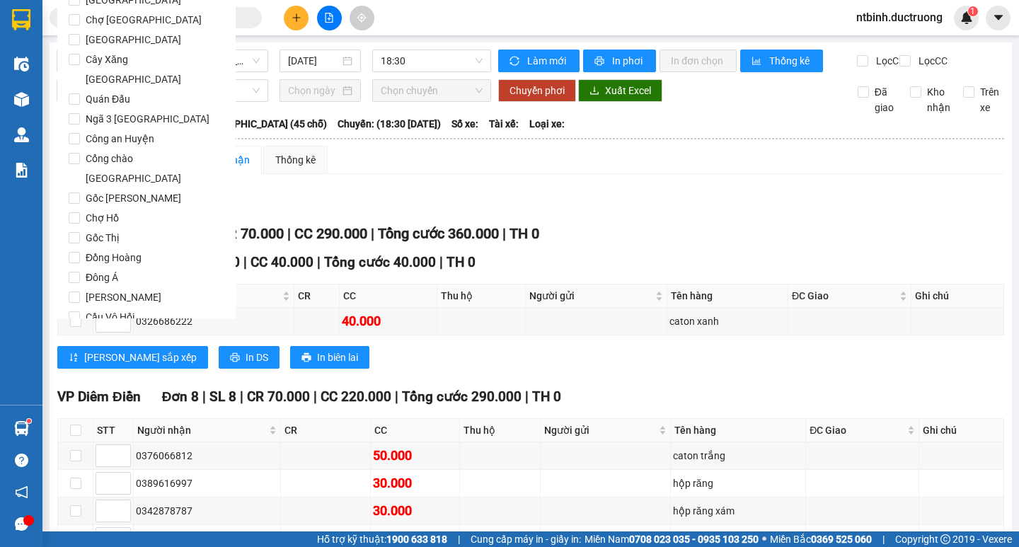
click at [95, 390] on span "Lọc" at bounding box center [88, 398] width 16 height 16
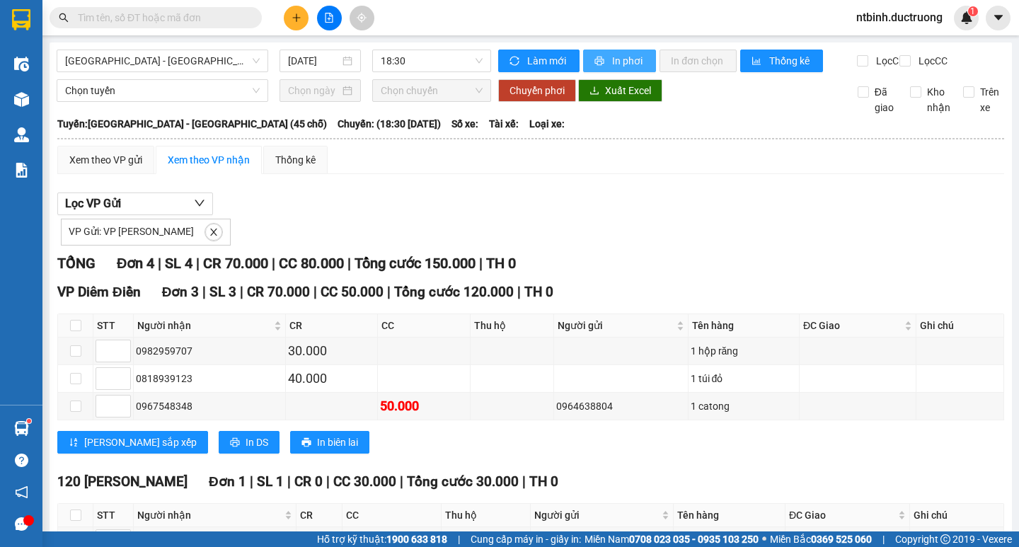
click at [609, 50] on button "In phơi" at bounding box center [619, 61] width 73 height 23
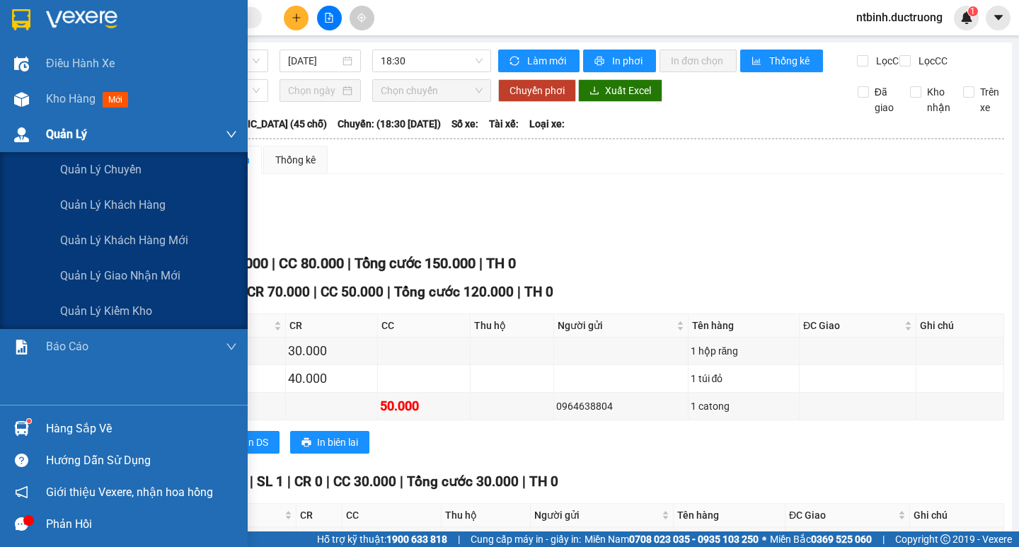
click at [28, 117] on div "Quản Lý" at bounding box center [124, 134] width 248 height 35
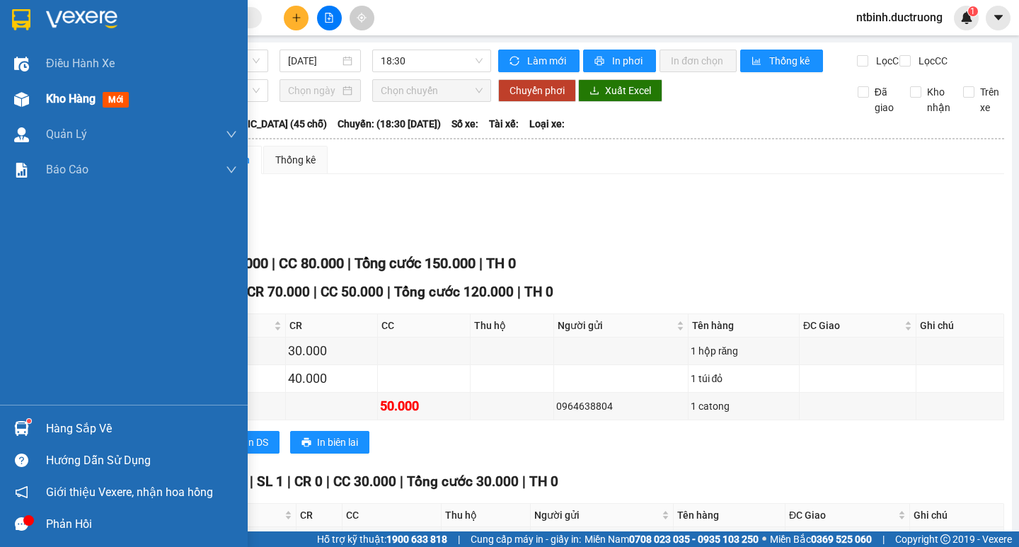
click at [86, 95] on span "Kho hàng" at bounding box center [71, 98] width 50 height 13
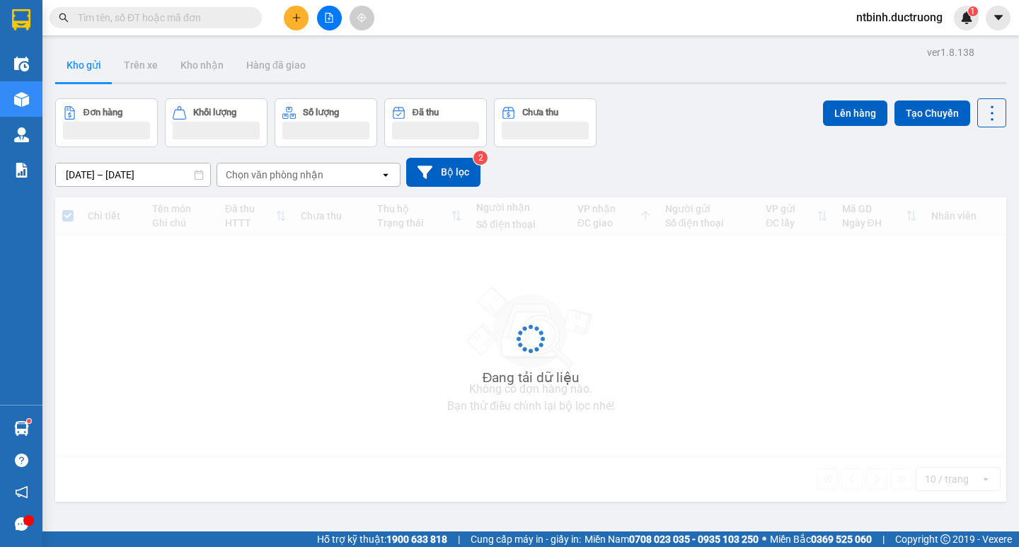
click at [296, 18] on icon "plus" at bounding box center [296, 17] width 8 height 1
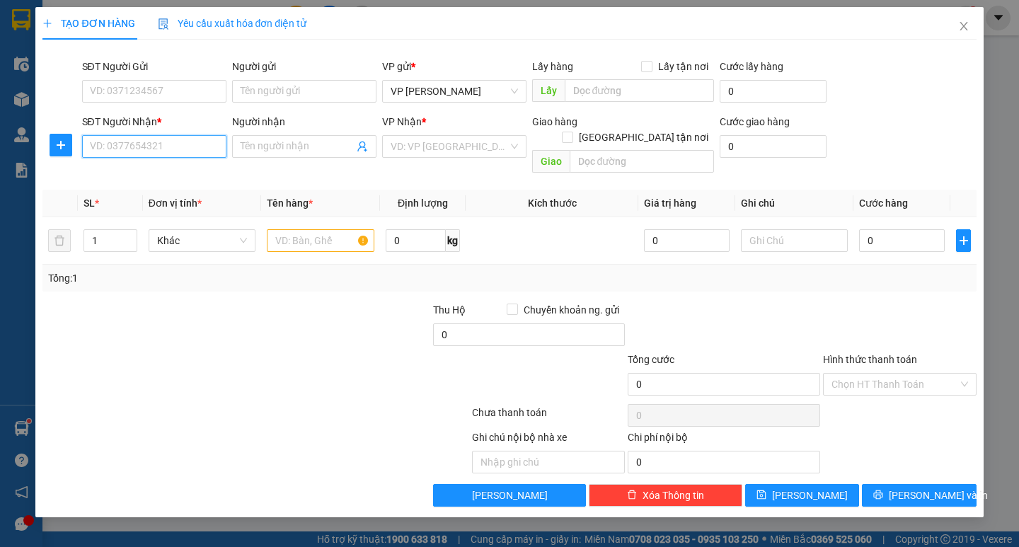
click at [120, 154] on input "SĐT Người Nhận *" at bounding box center [154, 146] width 144 height 23
click at [175, 175] on div "0985186828" at bounding box center [154, 175] width 127 height 16
type input "0985186828"
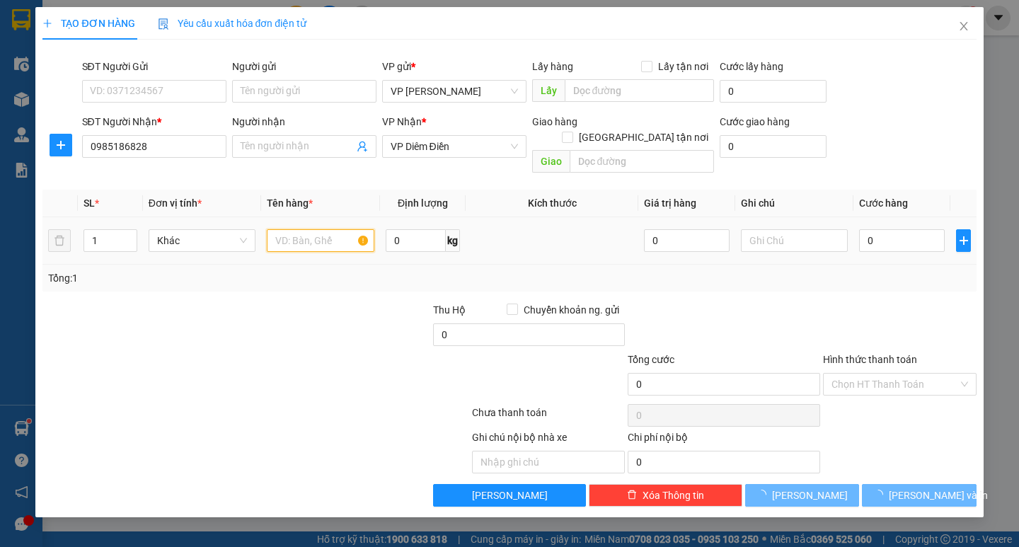
click at [298, 229] on input "text" at bounding box center [320, 240] width 107 height 23
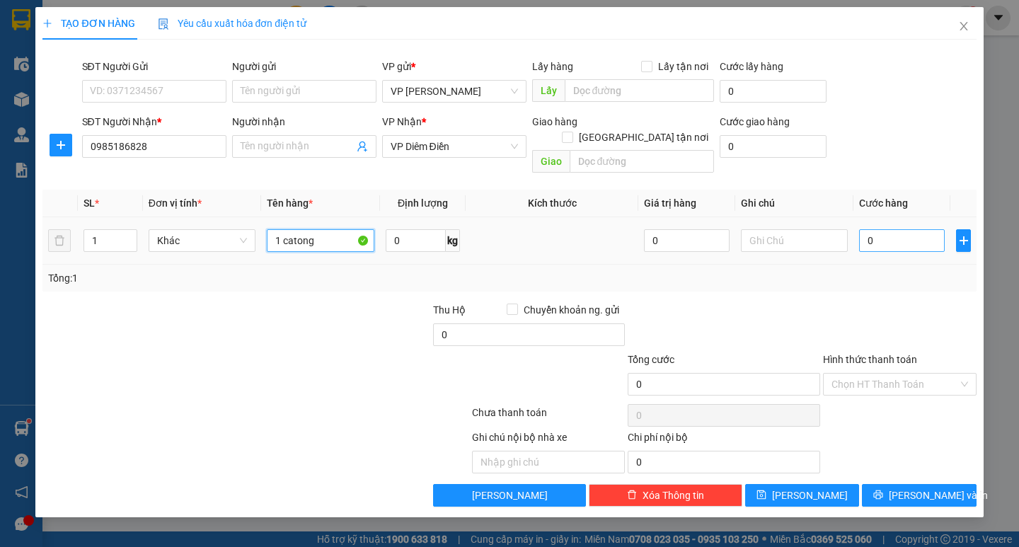
type input "1 catong"
click at [873, 229] on input "0" at bounding box center [902, 240] width 86 height 23
click at [867, 229] on input "0" at bounding box center [902, 240] width 86 height 23
type input "50"
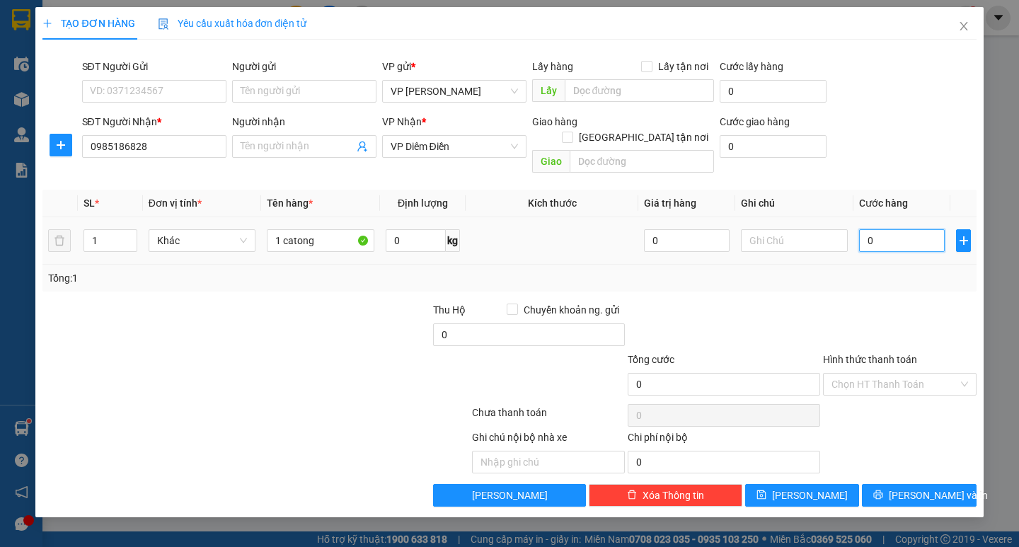
type input "50"
click at [878, 270] on div "Tổng: 1" at bounding box center [509, 278] width 922 height 16
type input "50.000"
click at [908, 401] on div "Chọn HT Thanh Toán" at bounding box center [899, 415] width 156 height 28
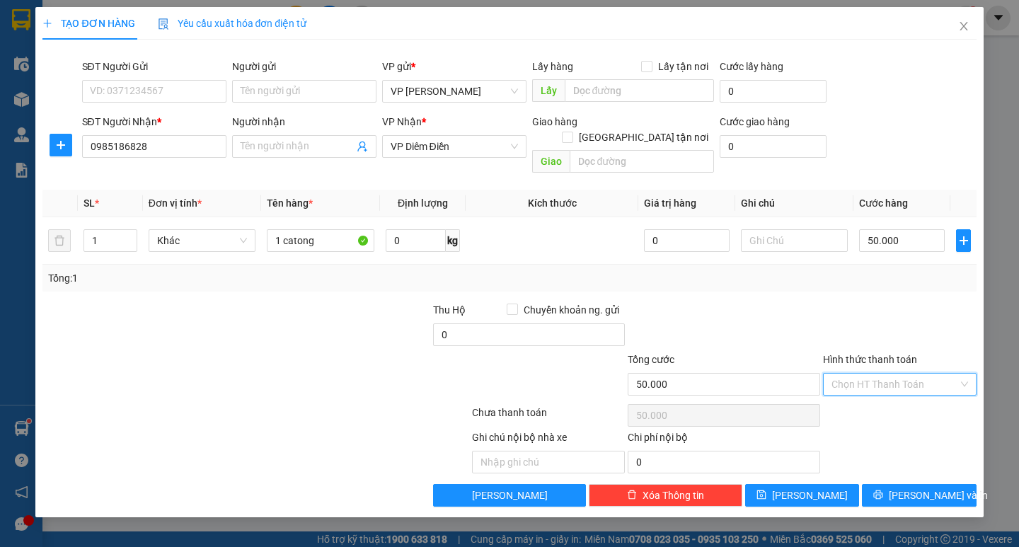
click at [907, 374] on input "Hình thức thanh toán" at bounding box center [894, 384] width 127 height 21
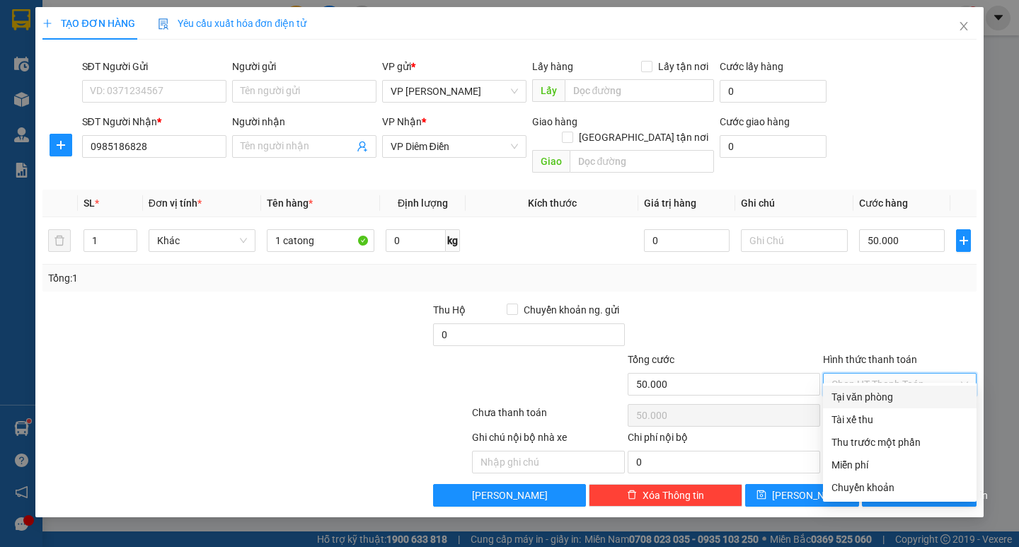
click at [901, 397] on div "Tại văn phòng" at bounding box center [899, 397] width 137 height 16
type input "0"
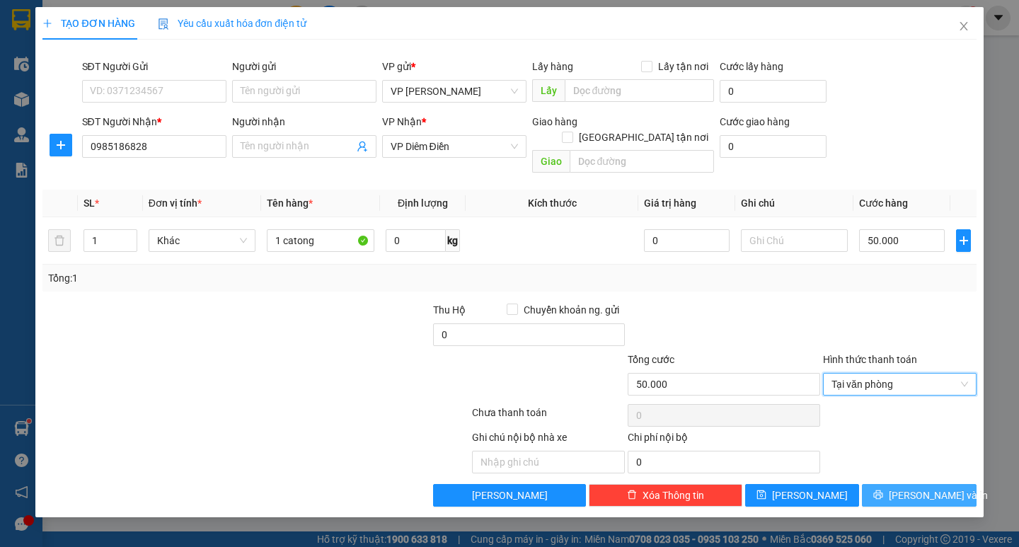
click at [936, 488] on span "[PERSON_NAME] và In" at bounding box center [938, 496] width 99 height 16
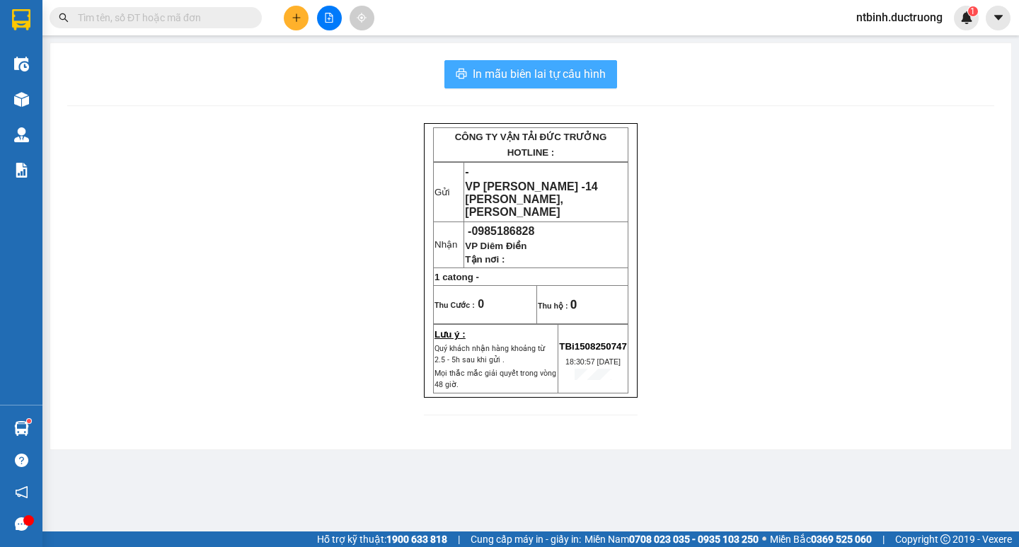
click at [582, 81] on span "In mẫu biên lai tự cấu hình" at bounding box center [539, 74] width 133 height 18
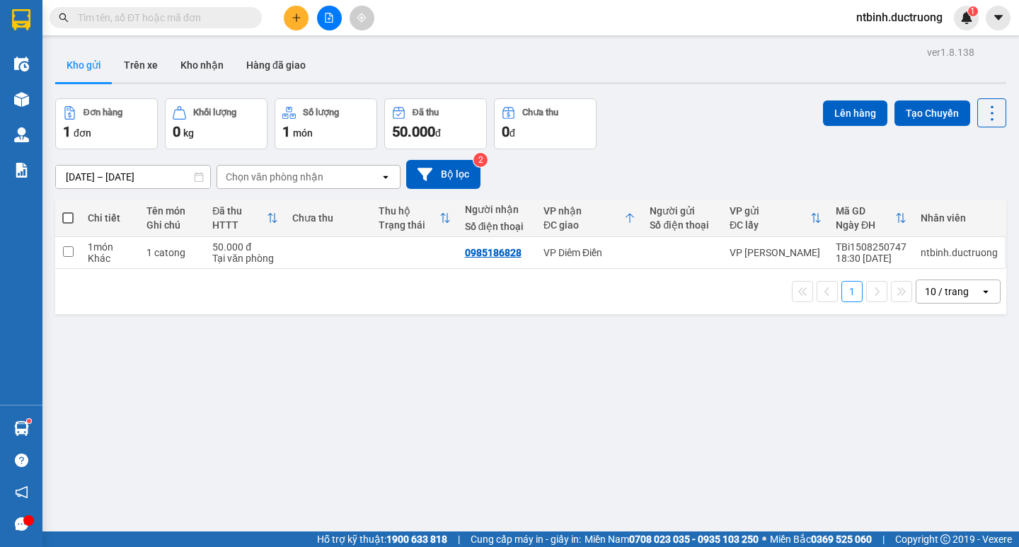
click at [348, 257] on td at bounding box center [328, 253] width 86 height 32
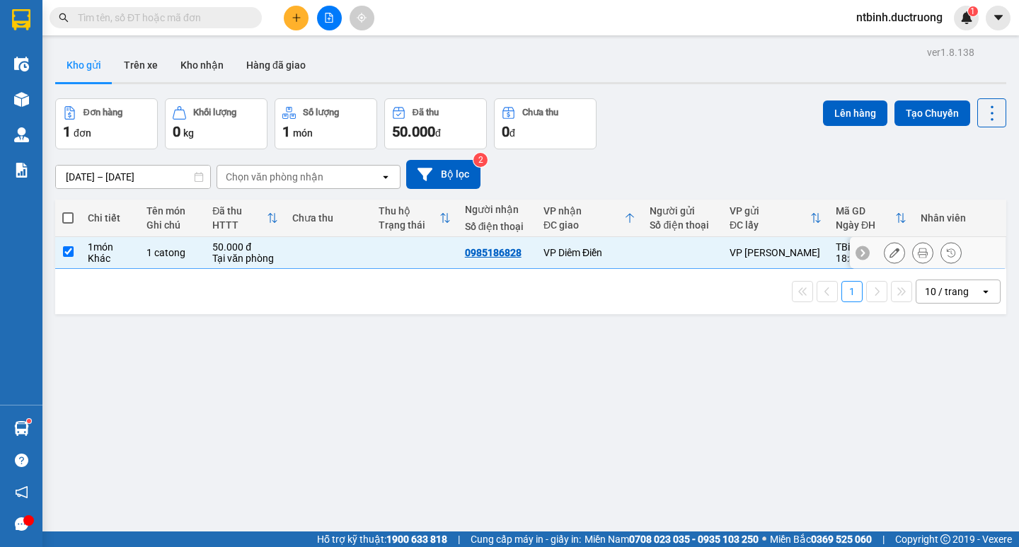
checkbox input "true"
click at [923, 250] on div at bounding box center [923, 252] width 78 height 21
click at [918, 251] on icon at bounding box center [923, 253] width 10 height 10
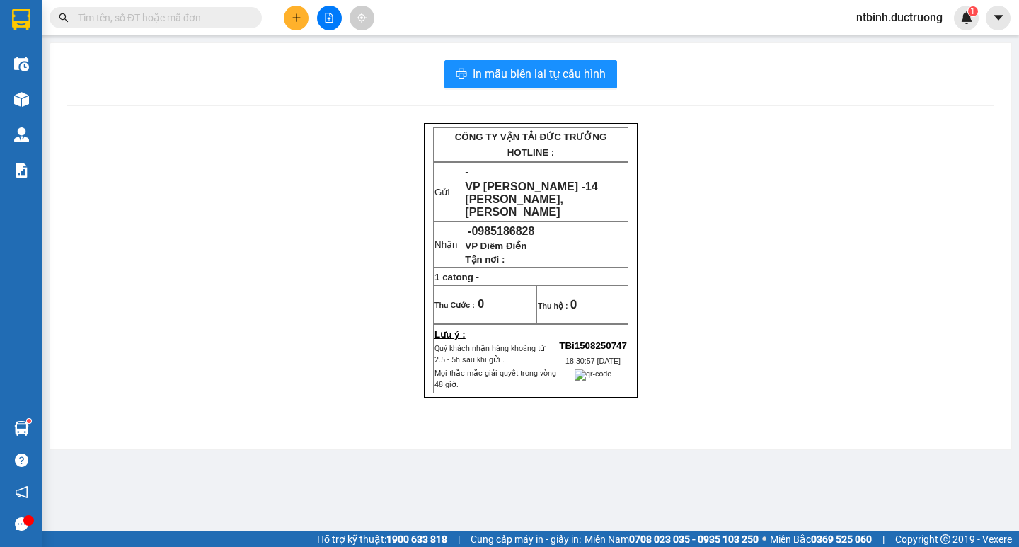
click at [530, 59] on div "In mẫu biên lai tự cấu hình CÔNG TY VẬN TẢI ĐỨC TRƯỞNG HOTLINE : Gửi - VP [PERS…" at bounding box center [530, 246] width 961 height 406
click at [529, 79] on span "In mẫu biên lai tự cấu hình" at bounding box center [539, 74] width 133 height 18
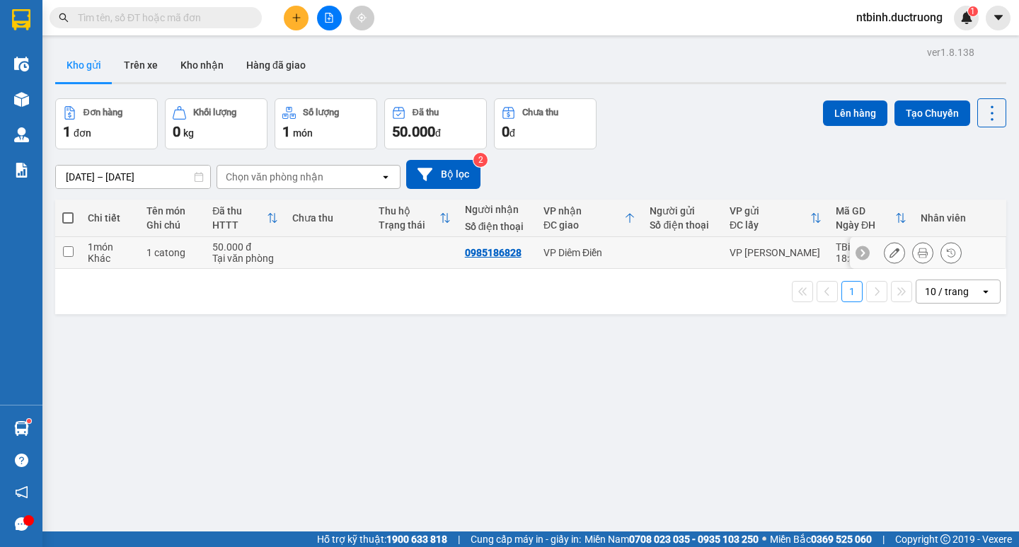
click at [382, 250] on td at bounding box center [414, 253] width 86 height 32
checkbox input "true"
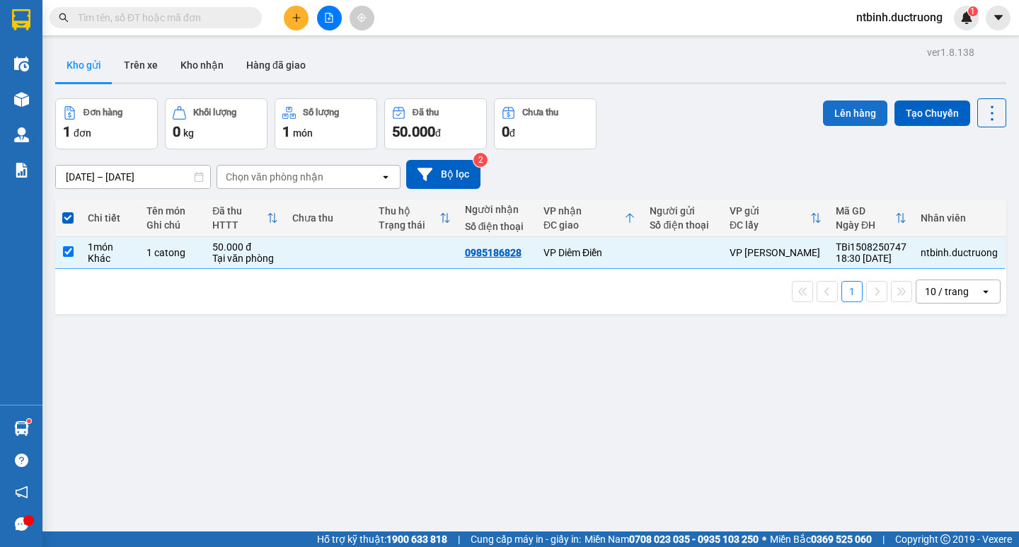
click at [837, 124] on button "Lên hàng" at bounding box center [855, 112] width 64 height 25
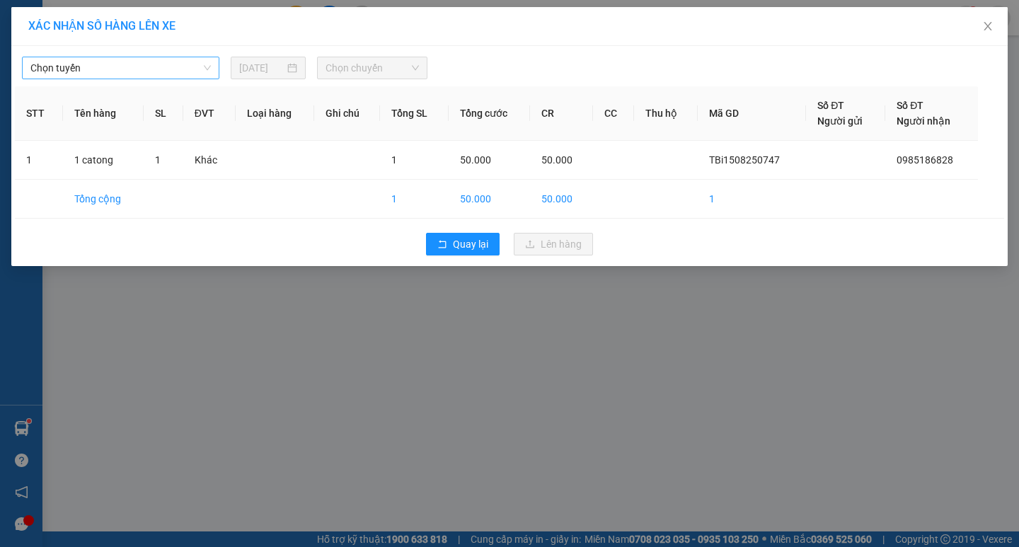
click at [139, 69] on span "Chọn tuyến" at bounding box center [120, 67] width 180 height 21
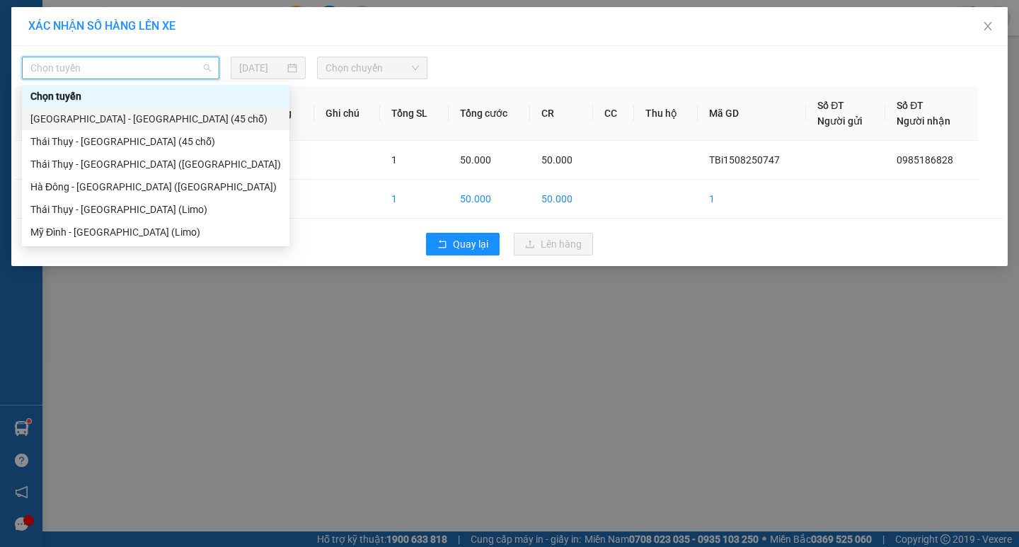
click at [155, 110] on div "[GEOGRAPHIC_DATA] - [GEOGRAPHIC_DATA] (45 chỗ)" at bounding box center [155, 119] width 267 height 23
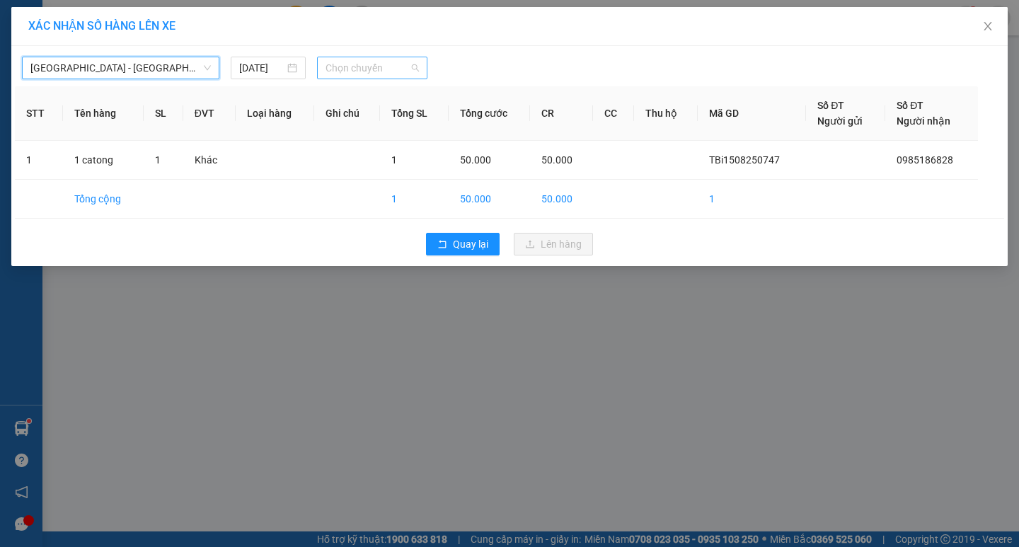
click at [343, 61] on span "Chọn chuyến" at bounding box center [371, 67] width 93 height 21
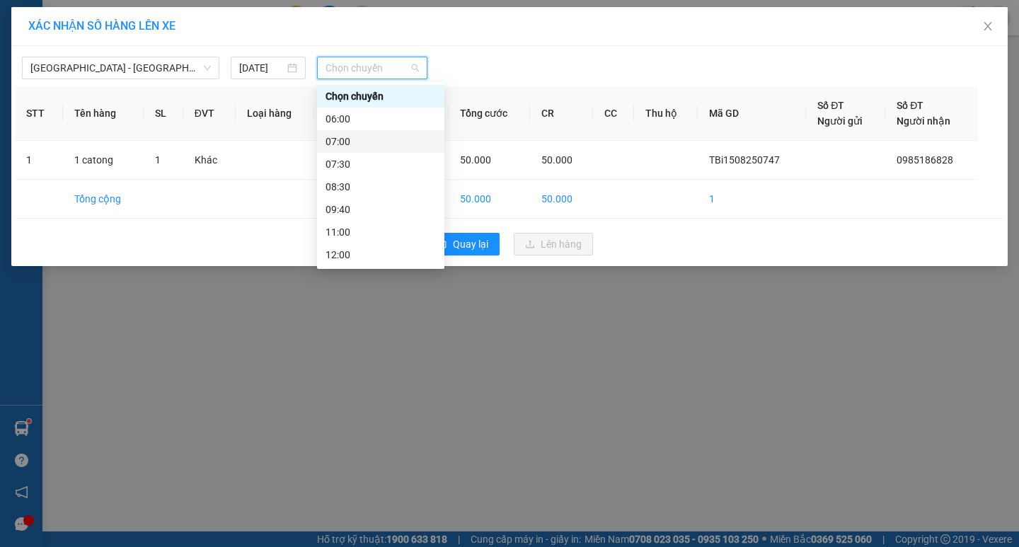
scroll to position [204, 0]
click at [355, 212] on div "18:30" at bounding box center [380, 210] width 110 height 16
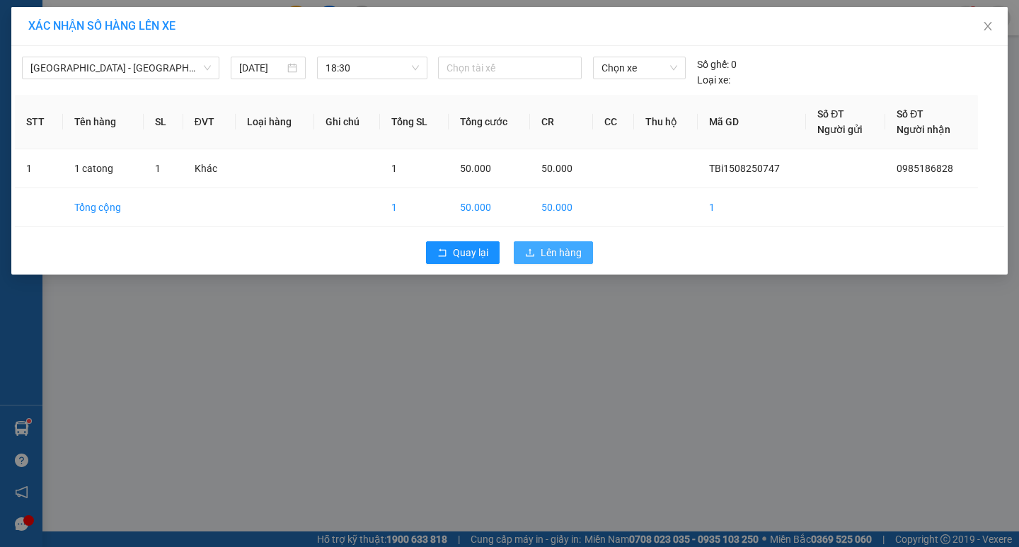
click at [576, 243] on button "Lên hàng" at bounding box center [553, 252] width 79 height 23
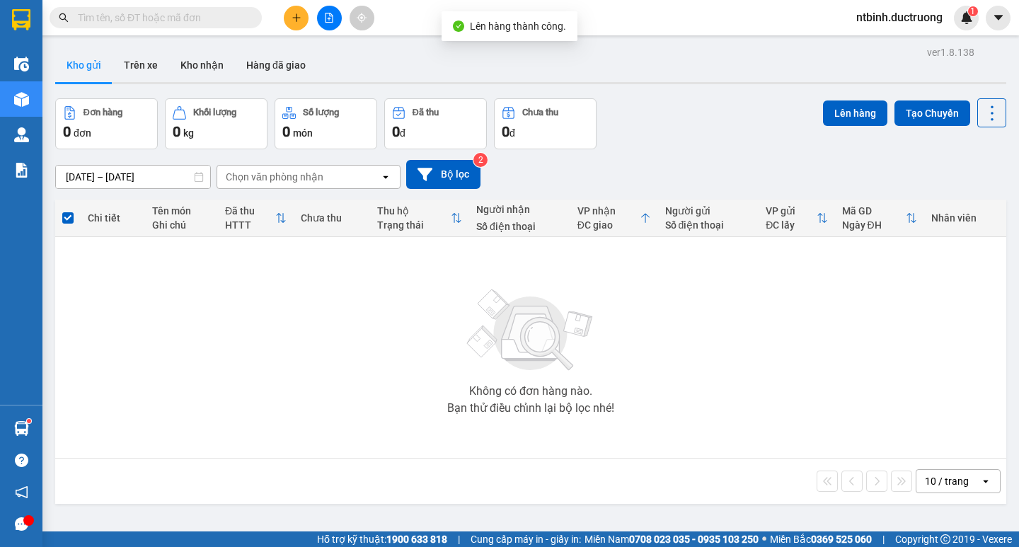
click at [90, 304] on div "Không có đơn hàng nào. Bạn thử điều chỉnh lại bộ lọc nhé!" at bounding box center [530, 347] width 937 height 212
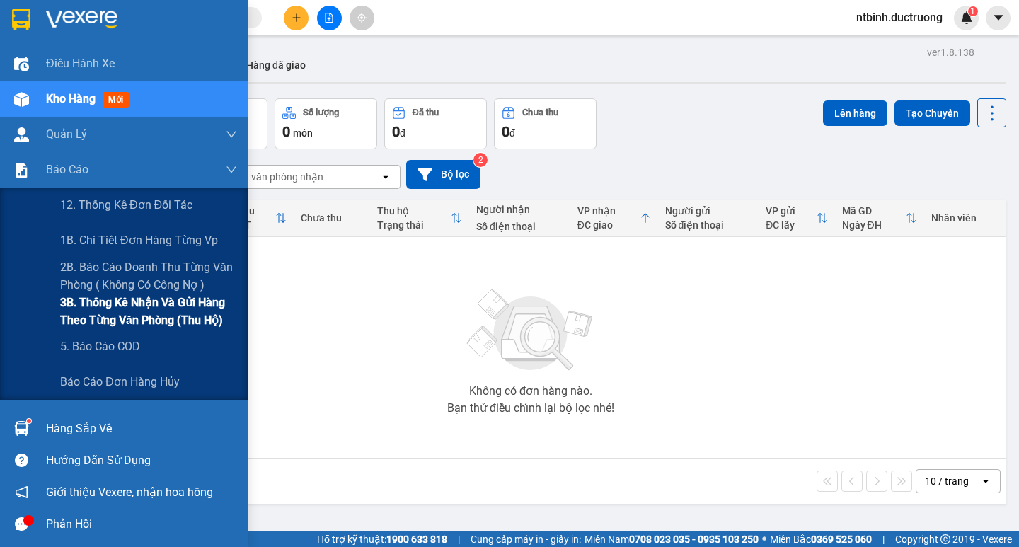
click at [98, 304] on span "3B. Thống kê nhận và gửi hàng theo từng văn phòng (thu hộ)" at bounding box center [148, 311] width 177 height 35
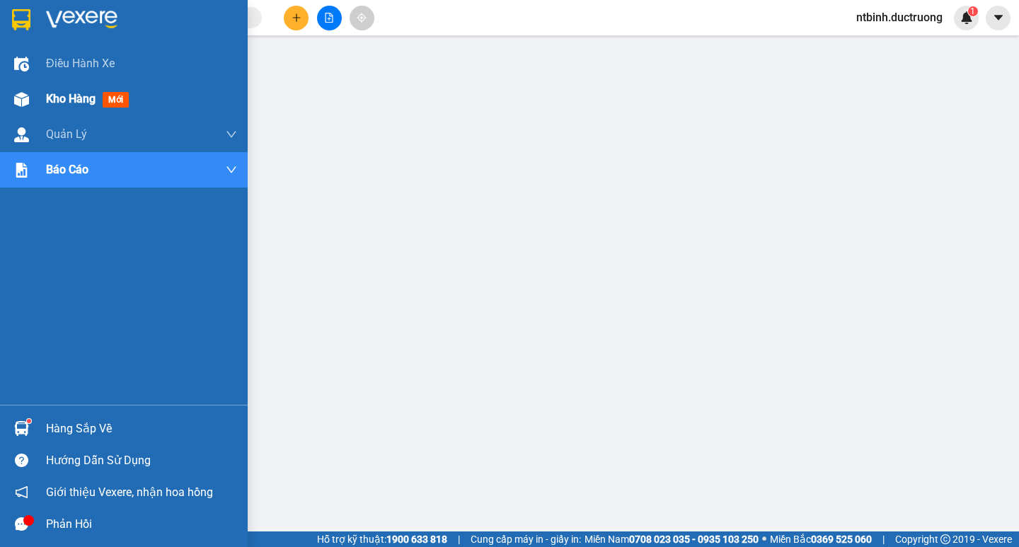
click at [38, 106] on div "Kho hàng mới" at bounding box center [124, 98] width 248 height 35
